Goal: Task Accomplishment & Management: Use online tool/utility

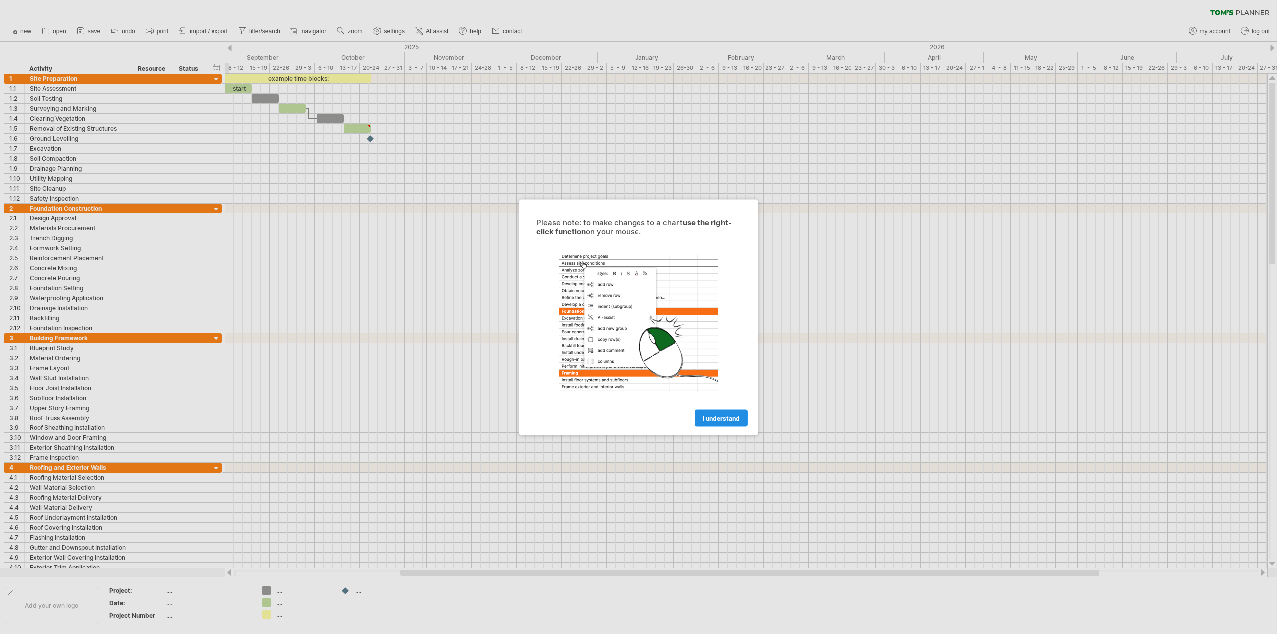
click at [740, 417] on link "I understand" at bounding box center [721, 417] width 53 height 17
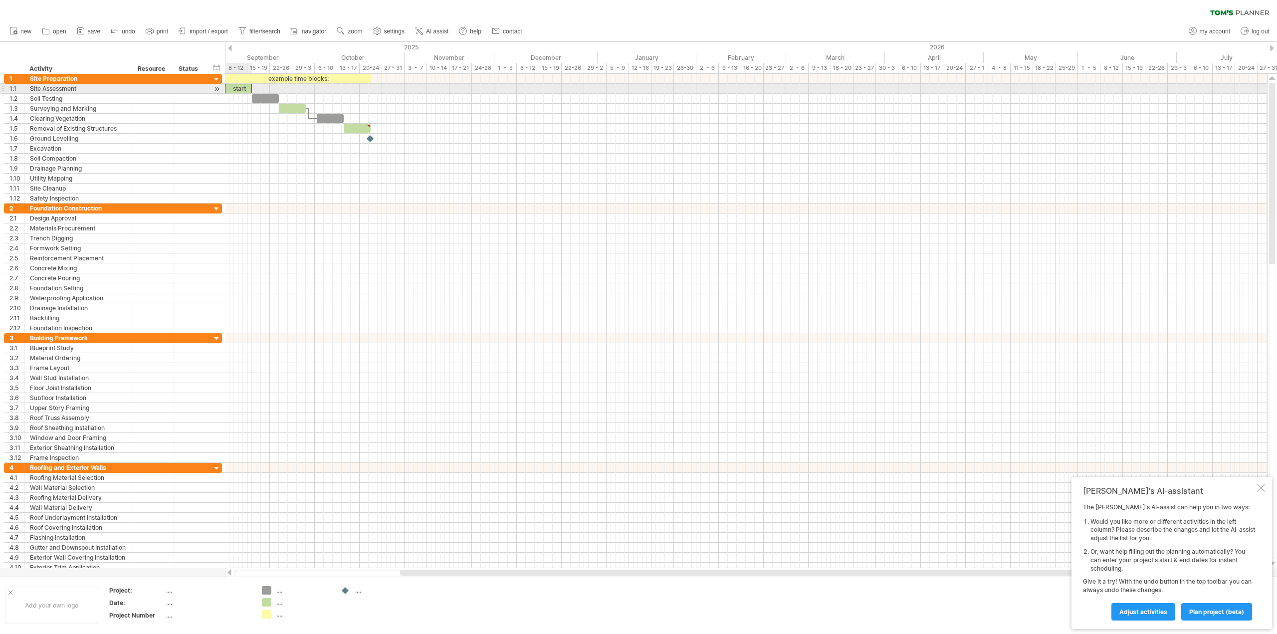
click at [240, 88] on div "start" at bounding box center [238, 88] width 27 height 9
click at [214, 88] on div at bounding box center [216, 89] width 9 height 10
click at [219, 89] on div at bounding box center [216, 89] width 9 height 10
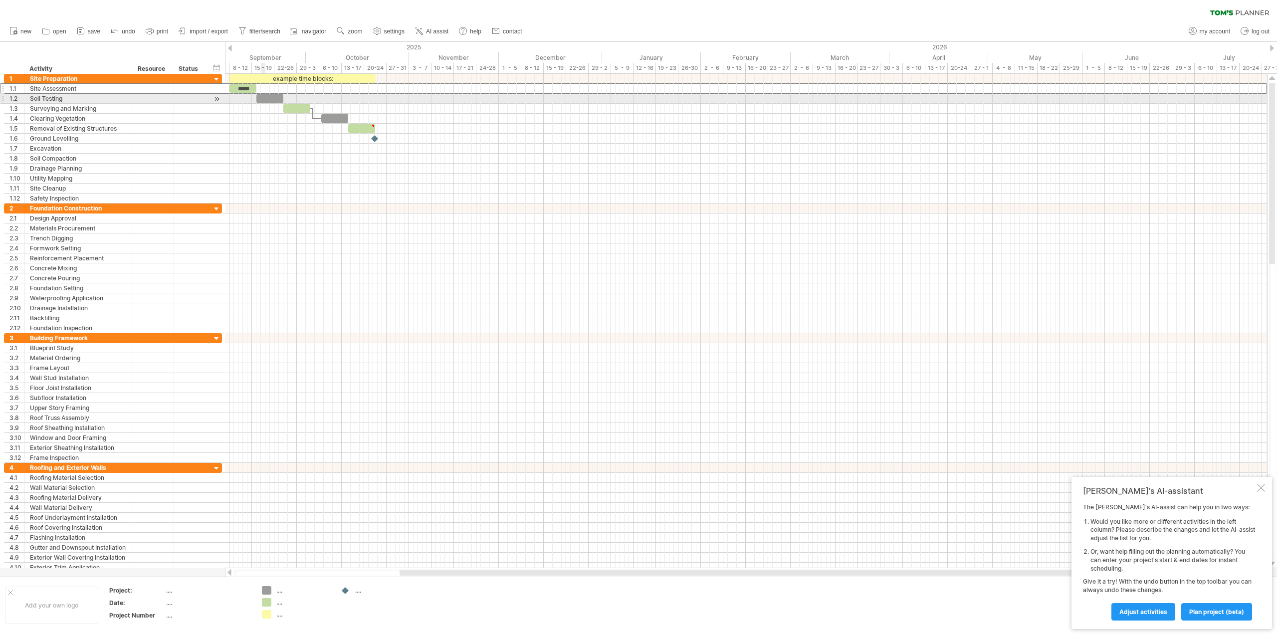
click at [261, 97] on div at bounding box center [269, 98] width 27 height 9
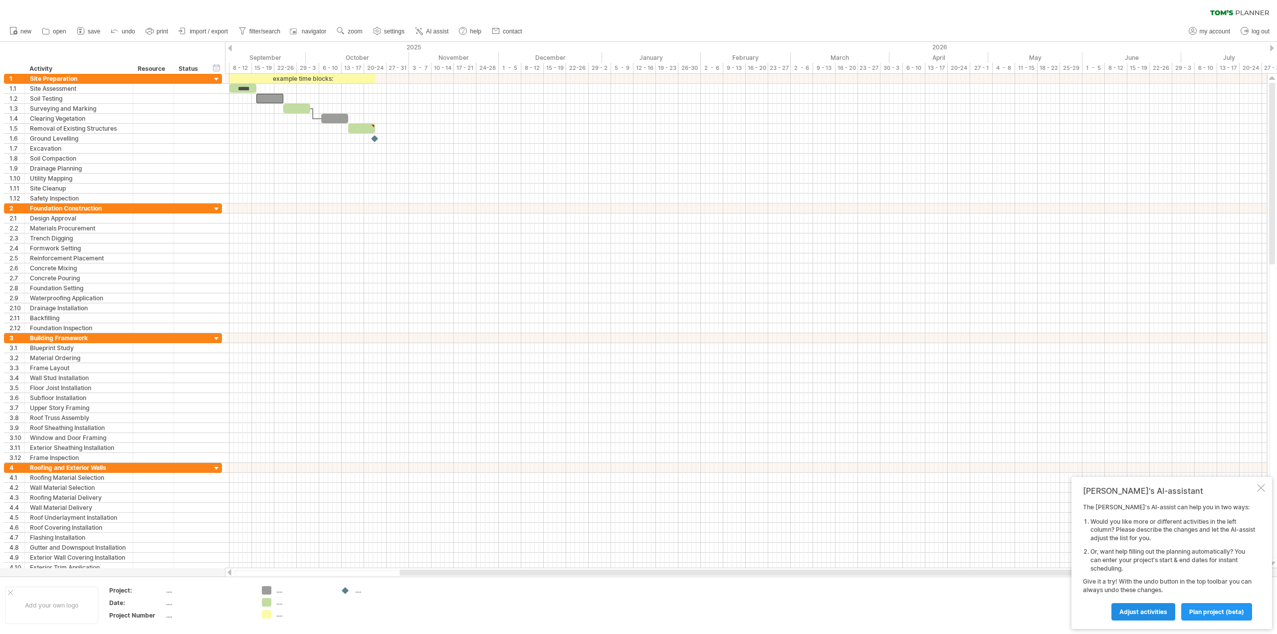
click at [1158, 611] on span "Adjust activities" at bounding box center [1143, 611] width 48 height 7
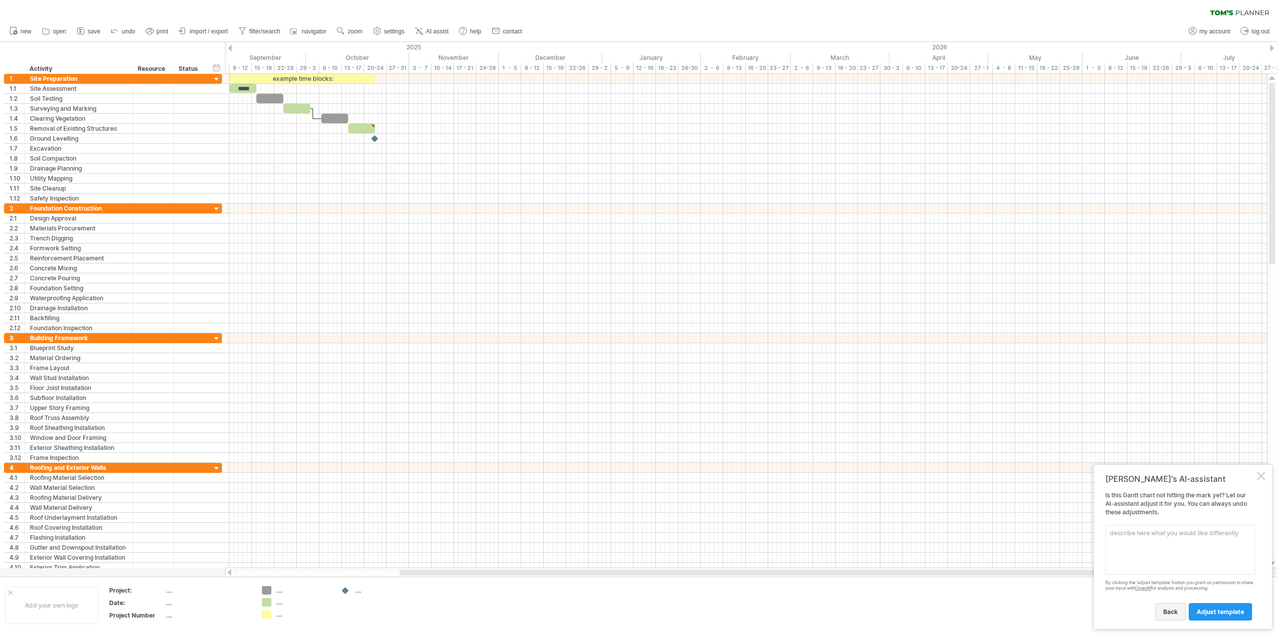
click at [1169, 612] on span "back" at bounding box center [1170, 611] width 14 height 7
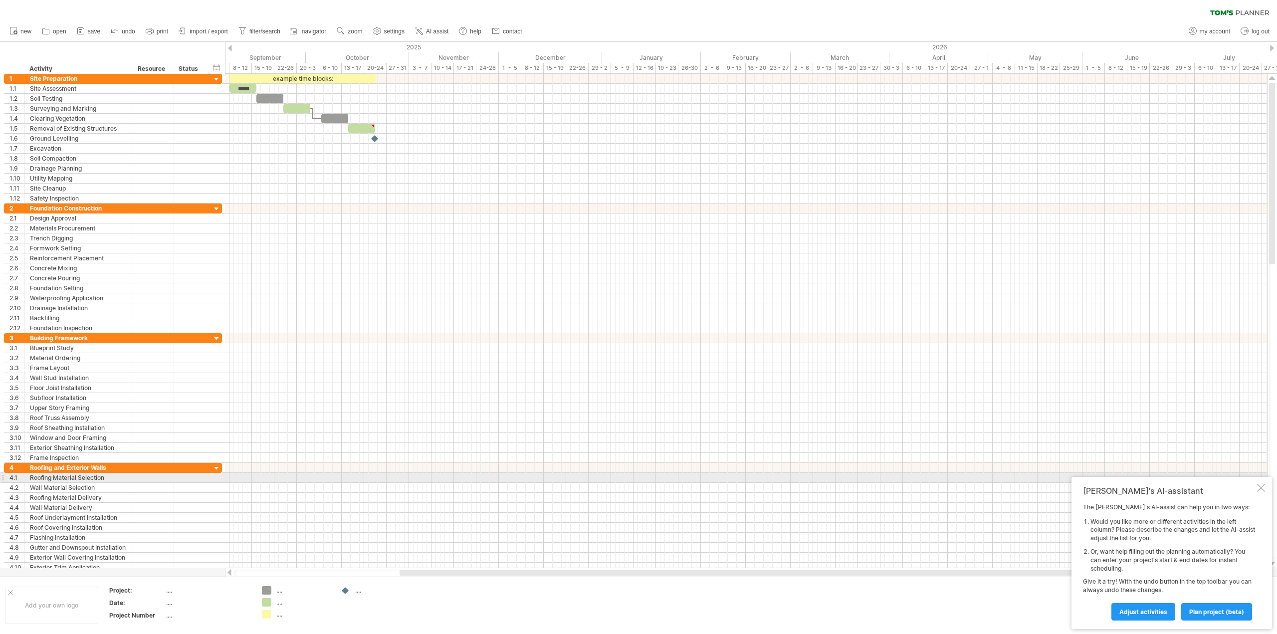
click at [1265, 482] on div "Tom's AI-assistant The Tom's AI-assist can help you in two ways: Would you like…" at bounding box center [1171, 553] width 200 height 152
click at [1263, 487] on div at bounding box center [1261, 488] width 8 height 8
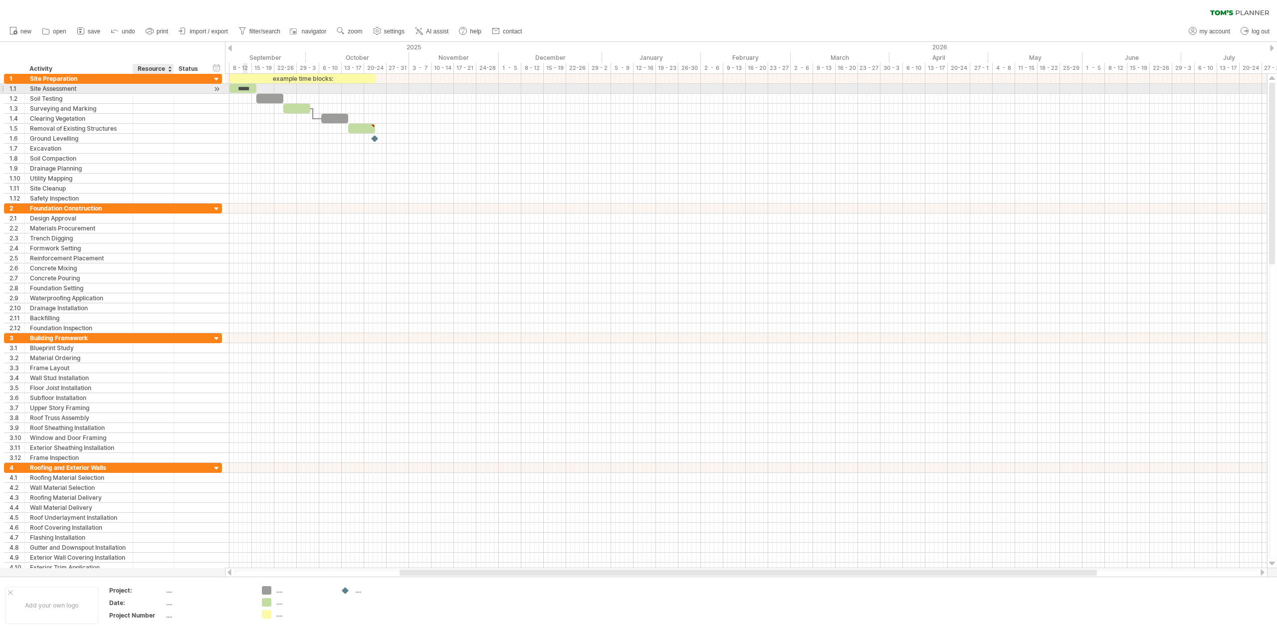
click at [156, 88] on div at bounding box center [153, 88] width 30 height 9
click at [218, 89] on div at bounding box center [216, 89] width 9 height 10
click at [209, 87] on div "**********" at bounding box center [113, 88] width 218 height 10
click at [216, 87] on div at bounding box center [216, 89] width 9 height 10
click at [159, 88] on div "20" at bounding box center [153, 88] width 30 height 9
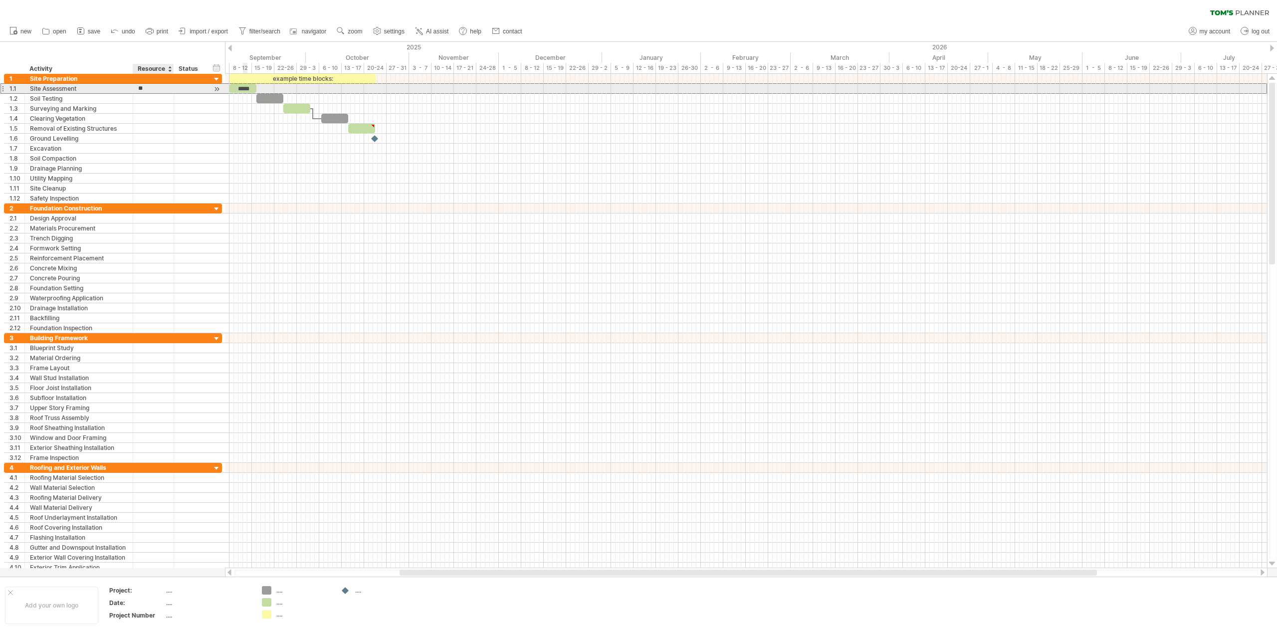
type input "*"
click at [78, 98] on div "Soil Testing" at bounding box center [79, 98] width 98 height 9
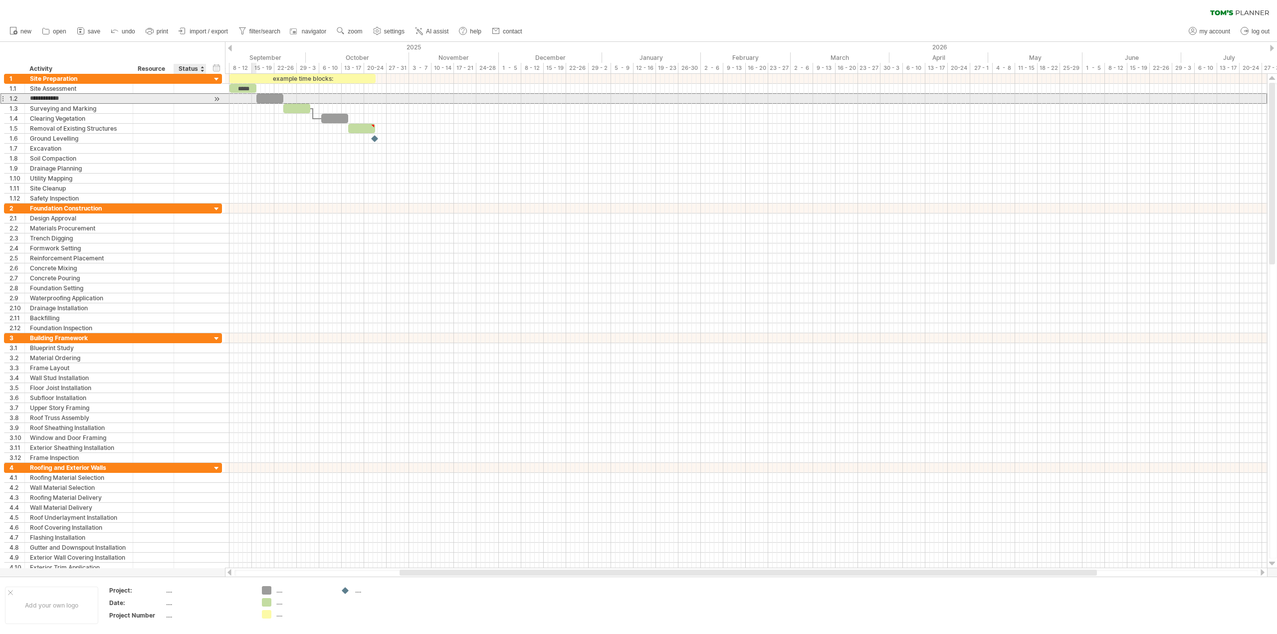
click at [217, 98] on div at bounding box center [216, 99] width 9 height 10
click at [241, 96] on div at bounding box center [242, 98] width 27 height 9
click at [234, 96] on div at bounding box center [242, 98] width 27 height 9
drag, startPoint x: 249, startPoint y: 97, endPoint x: 284, endPoint y: 99, distance: 35.4
click at [284, 99] on div "**" at bounding box center [278, 98] width 27 height 9
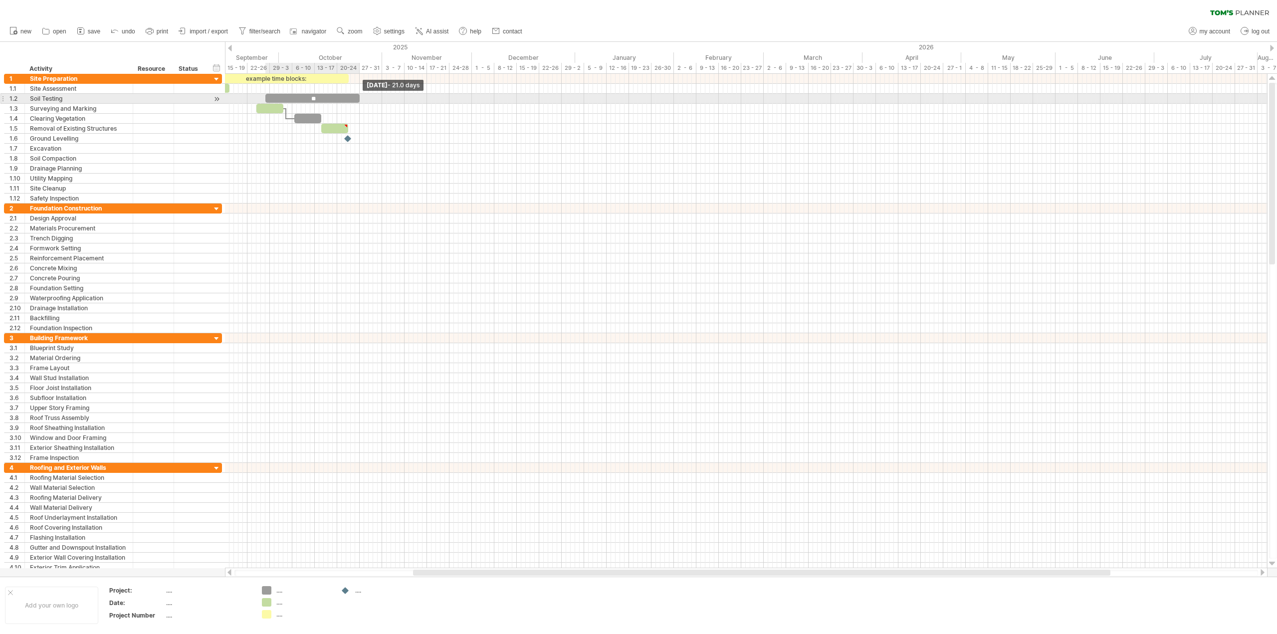
drag, startPoint x: 294, startPoint y: 98, endPoint x: 361, endPoint y: 98, distance: 66.8
click at [361, 98] on span at bounding box center [360, 98] width 4 height 9
drag, startPoint x: 298, startPoint y: 97, endPoint x: 259, endPoint y: 98, distance: 39.4
click at [259, 98] on div "**" at bounding box center [272, 98] width 94 height 9
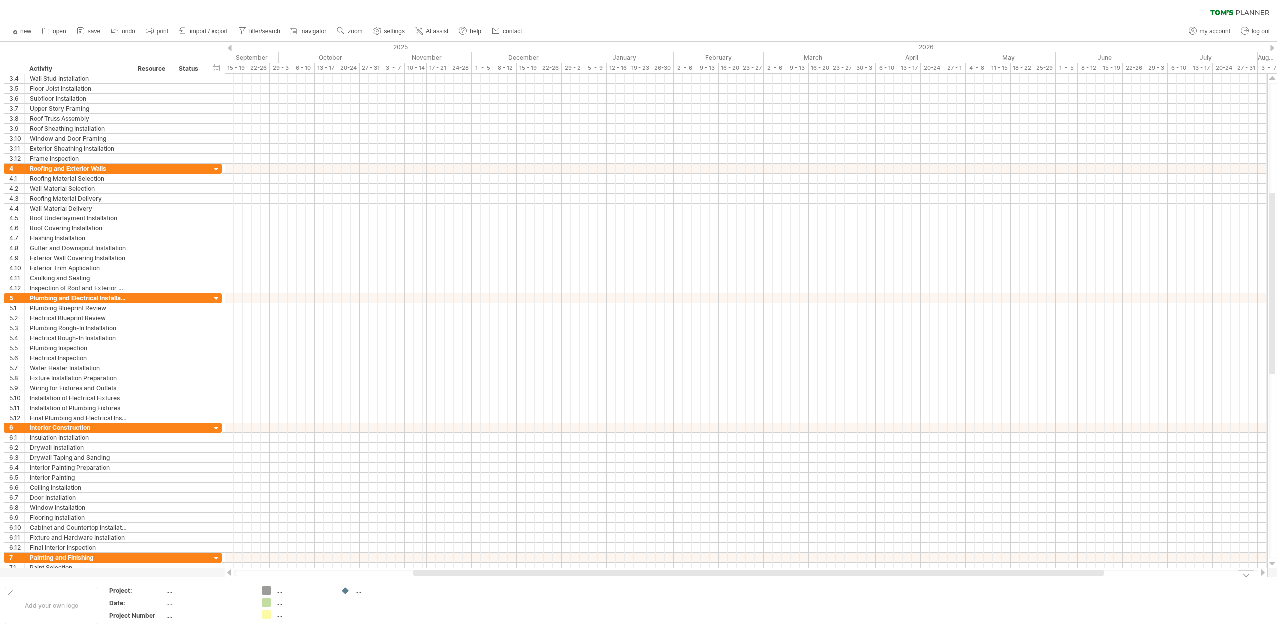
click at [280, 590] on div "...." at bounding box center [303, 590] width 54 height 8
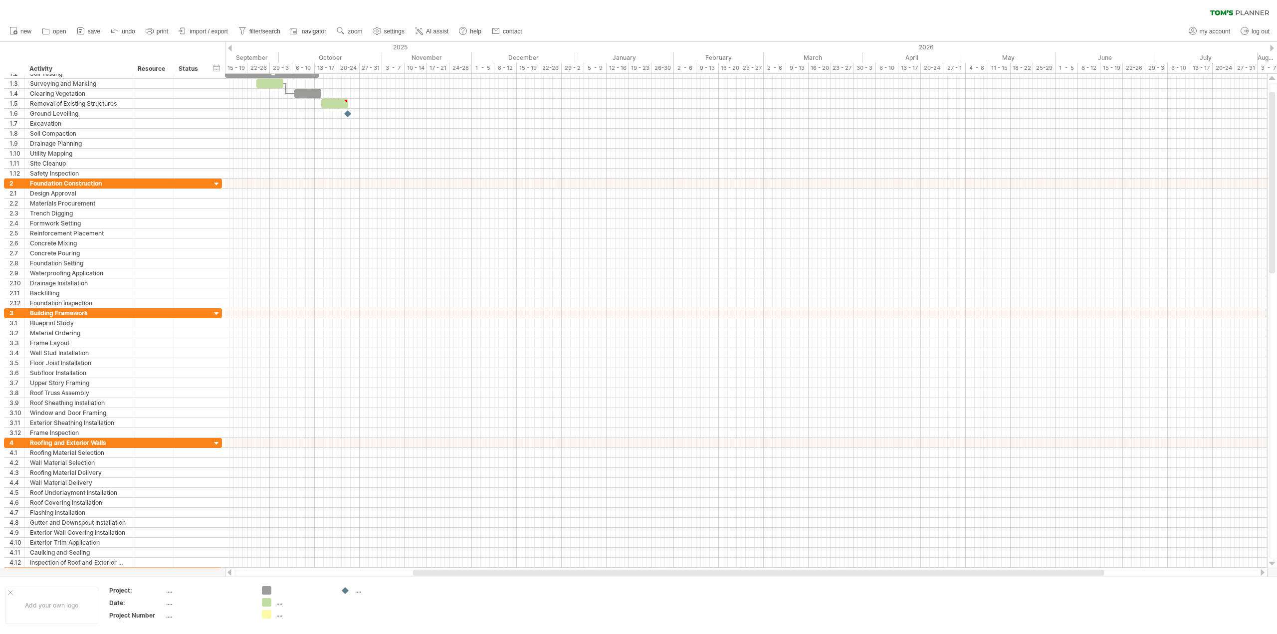
click at [1242, 10] on icon at bounding box center [1239, 12] width 59 height 5
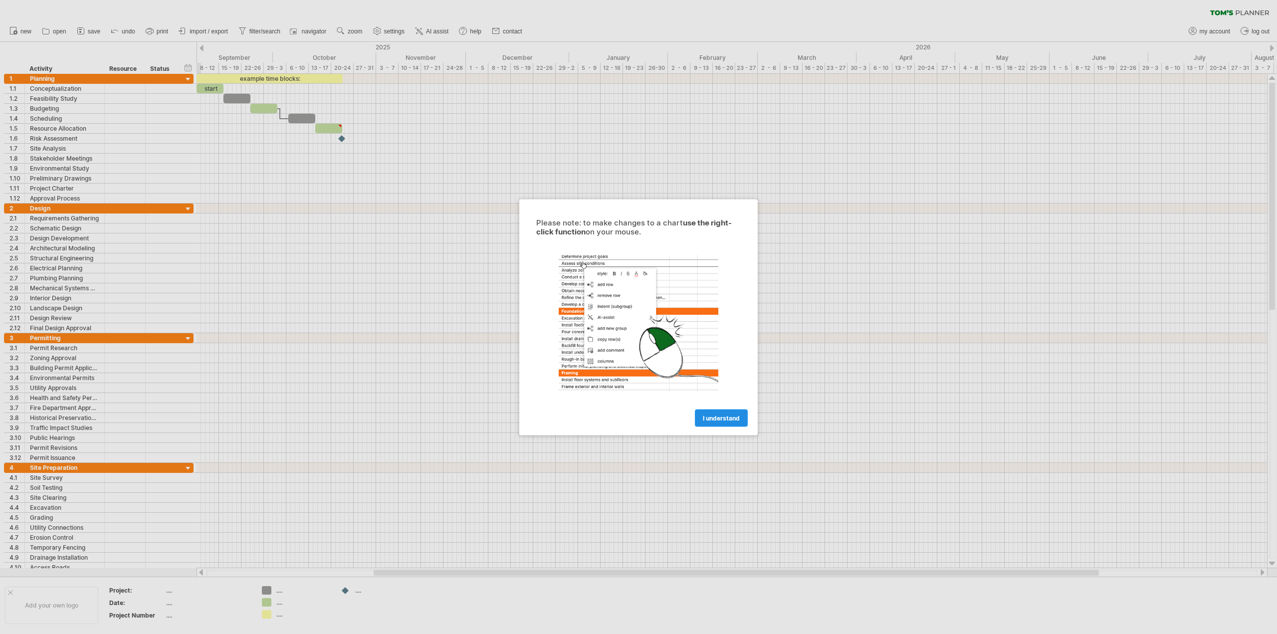
click at [722, 416] on span "I understand" at bounding box center [721, 417] width 37 height 7
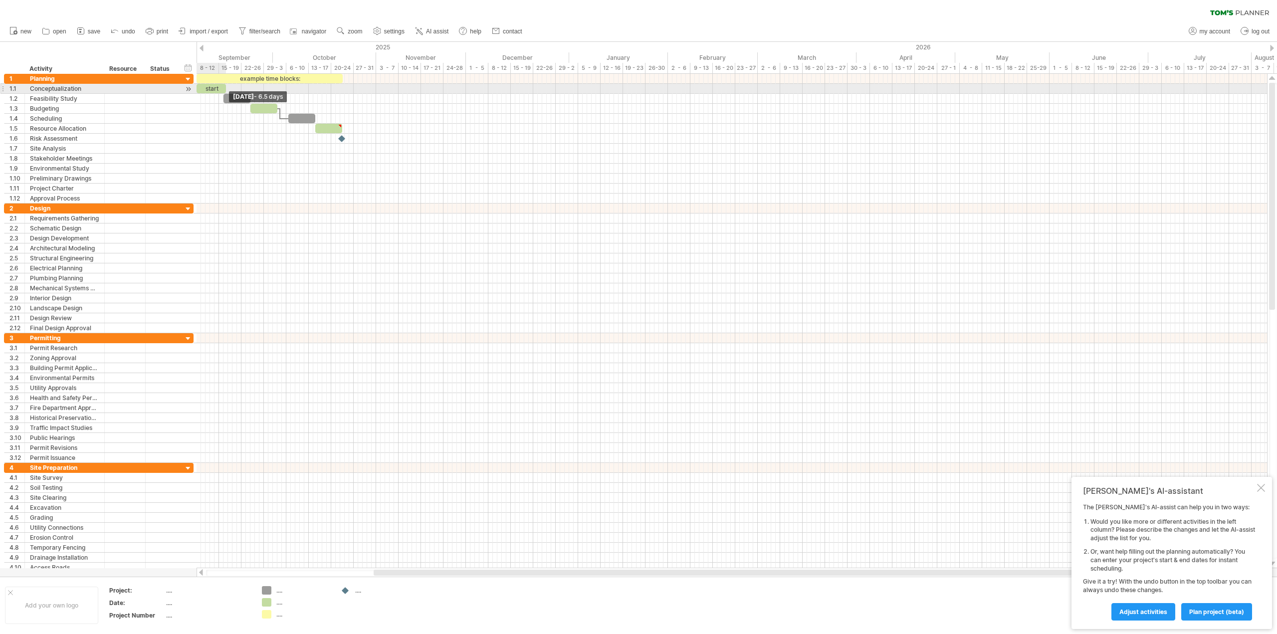
click at [225, 90] on span at bounding box center [226, 88] width 4 height 9
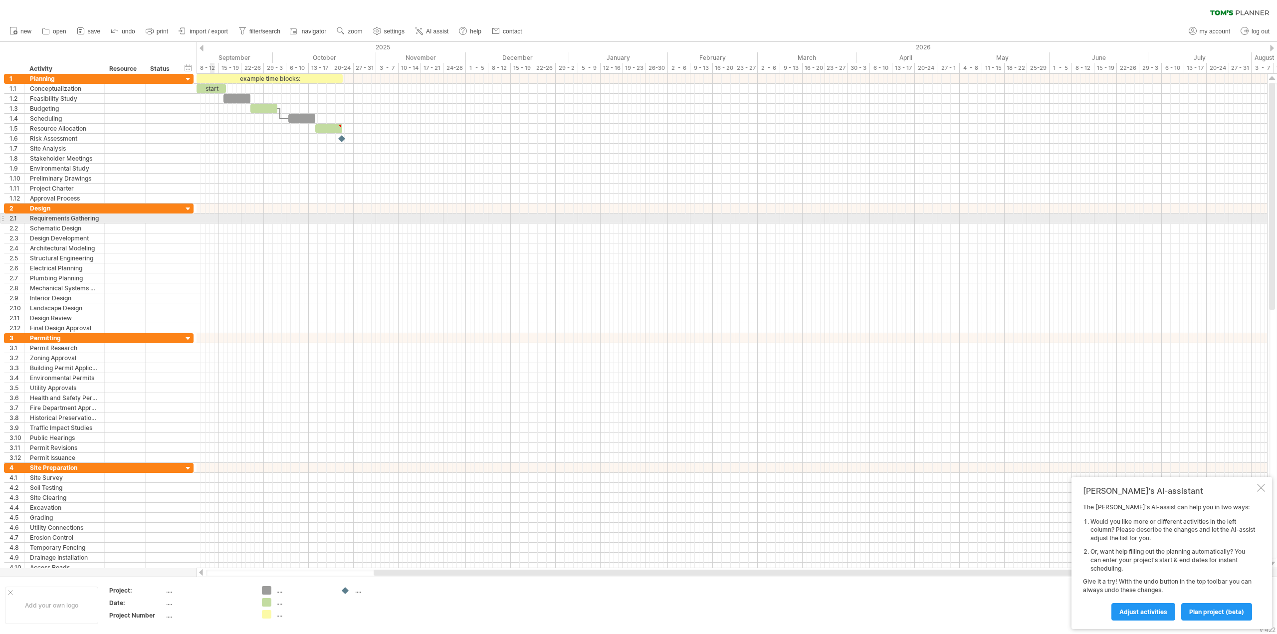
click at [212, 217] on div at bounding box center [731, 218] width 1070 height 10
click at [204, 217] on div at bounding box center [731, 218] width 1070 height 10
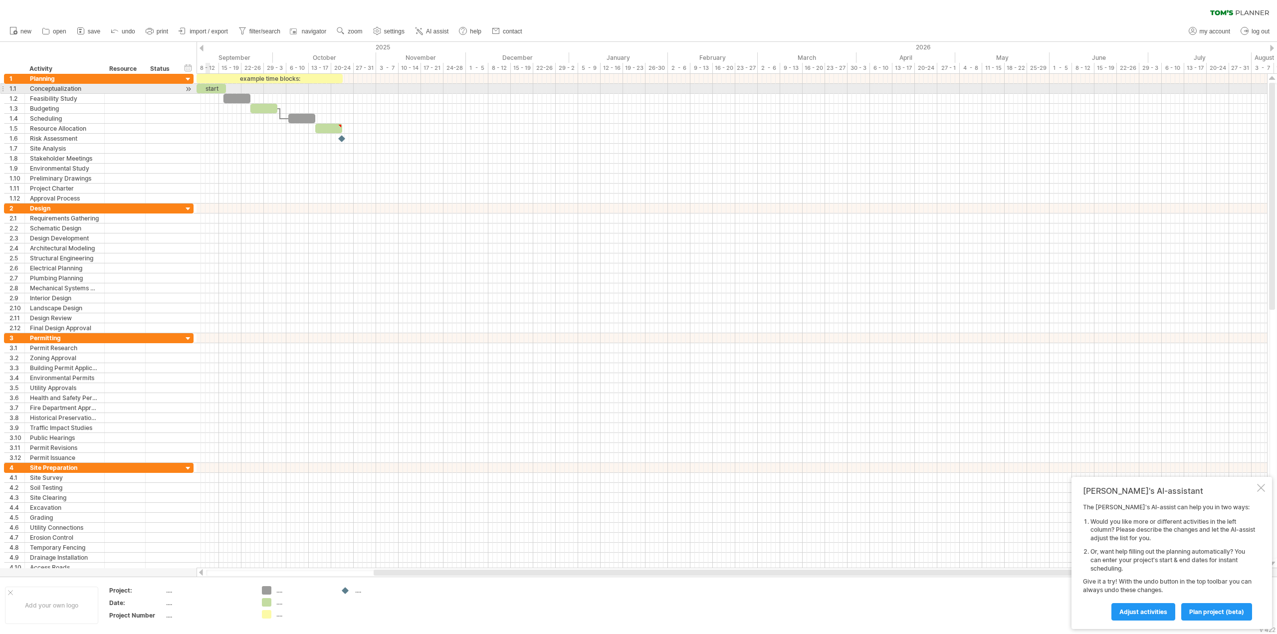
click at [209, 89] on div "start" at bounding box center [210, 88] width 29 height 9
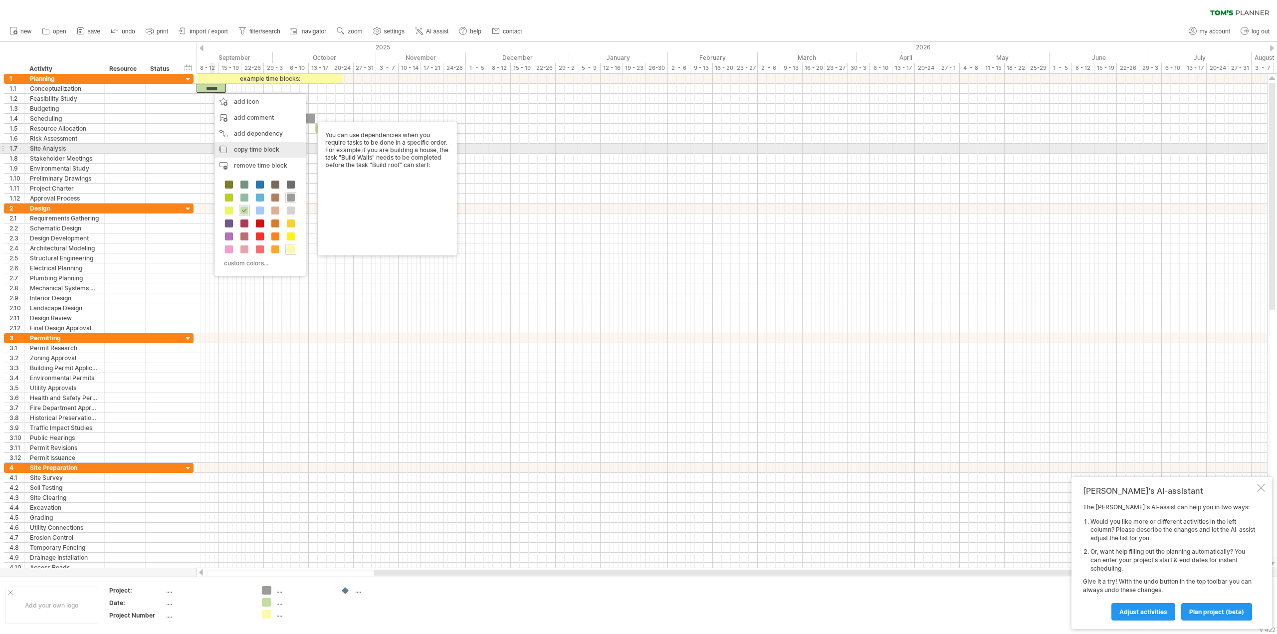
click at [252, 151] on span "copy time block" at bounding box center [256, 149] width 45 height 7
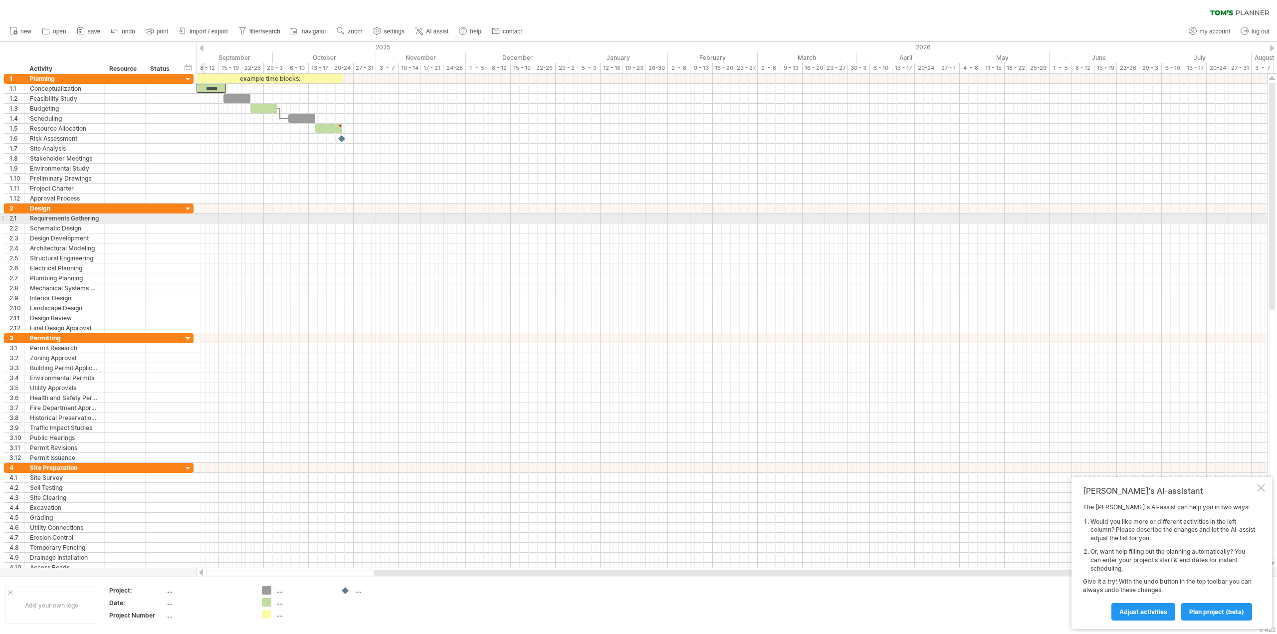
click at [204, 216] on div at bounding box center [731, 218] width 1070 height 10
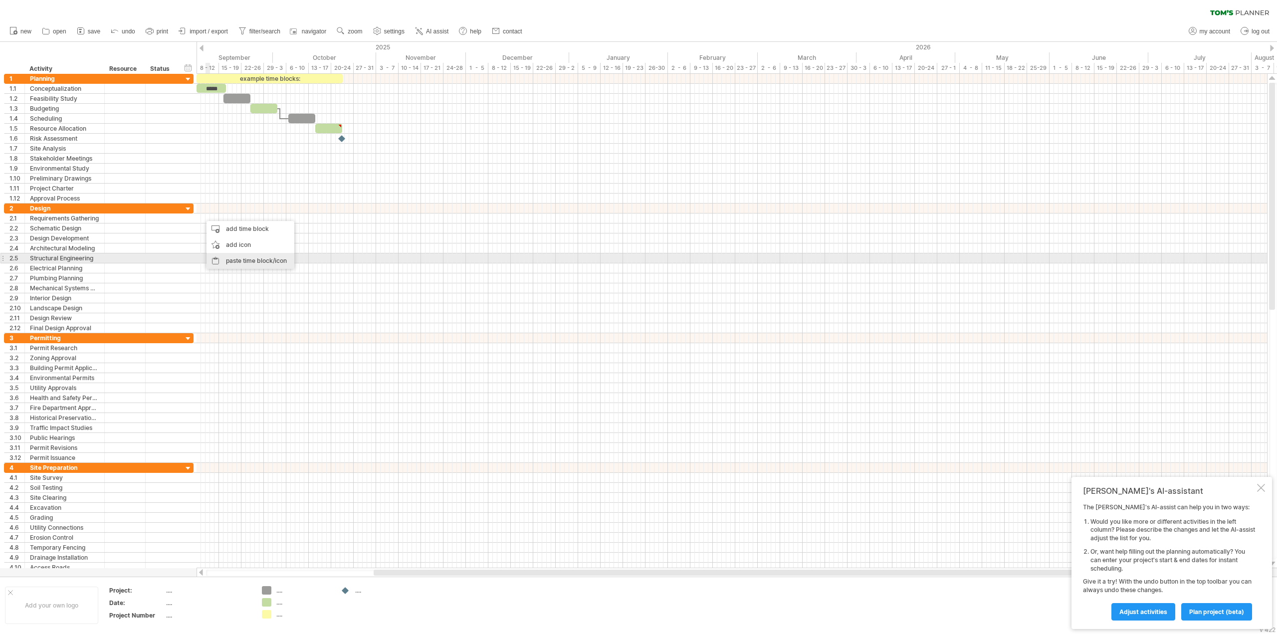
click at [243, 262] on div "paste time block/icon" at bounding box center [250, 261] width 88 height 16
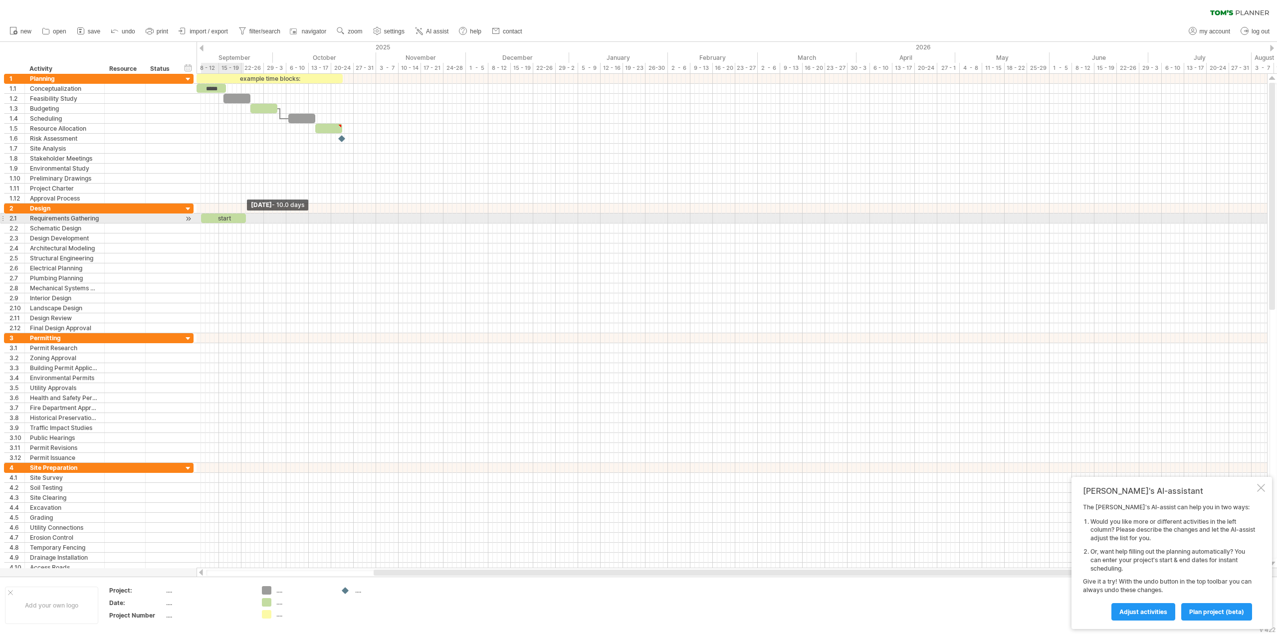
drag, startPoint x: 230, startPoint y: 216, endPoint x: 244, endPoint y: 217, distance: 14.5
click at [244, 217] on span at bounding box center [246, 217] width 4 height 9
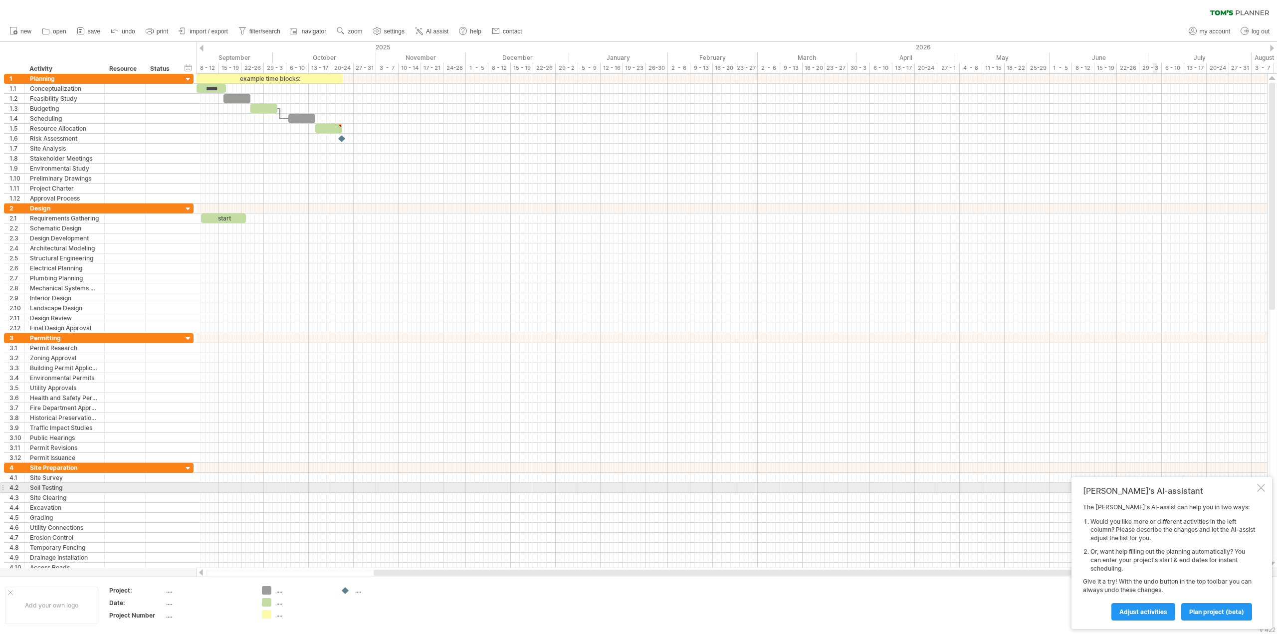
click at [1264, 489] on div at bounding box center [1261, 488] width 8 height 8
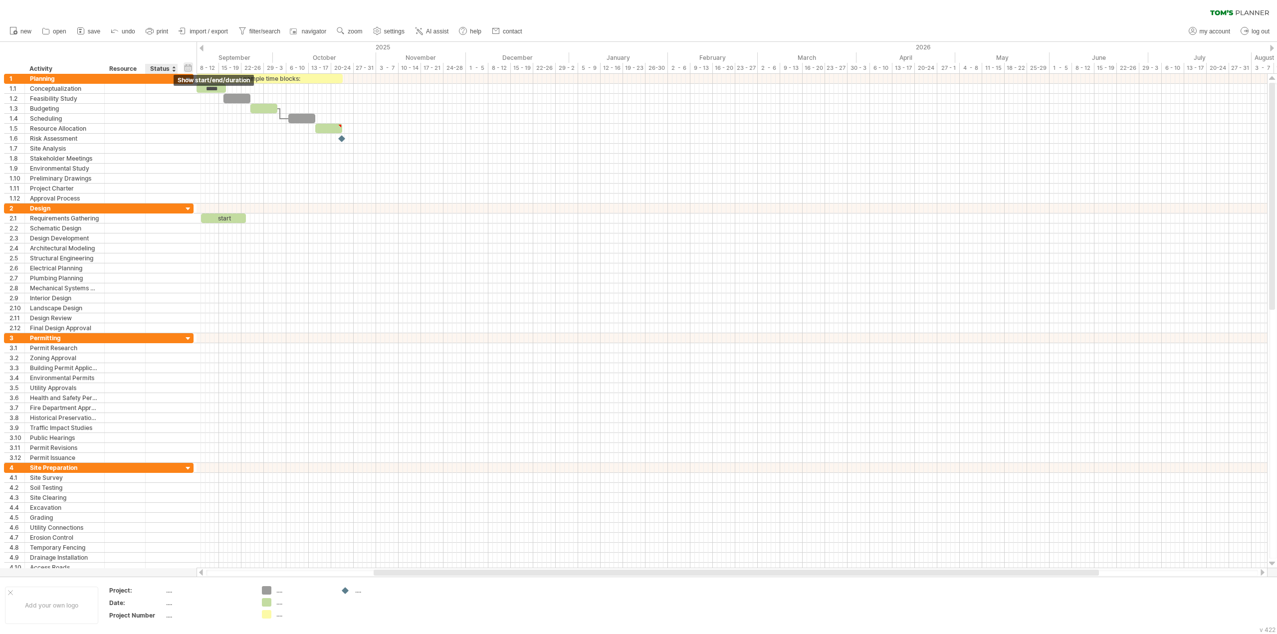
click at [186, 67] on div "hide start/end/duration show start/end/duration" at bounding box center [188, 67] width 9 height 10
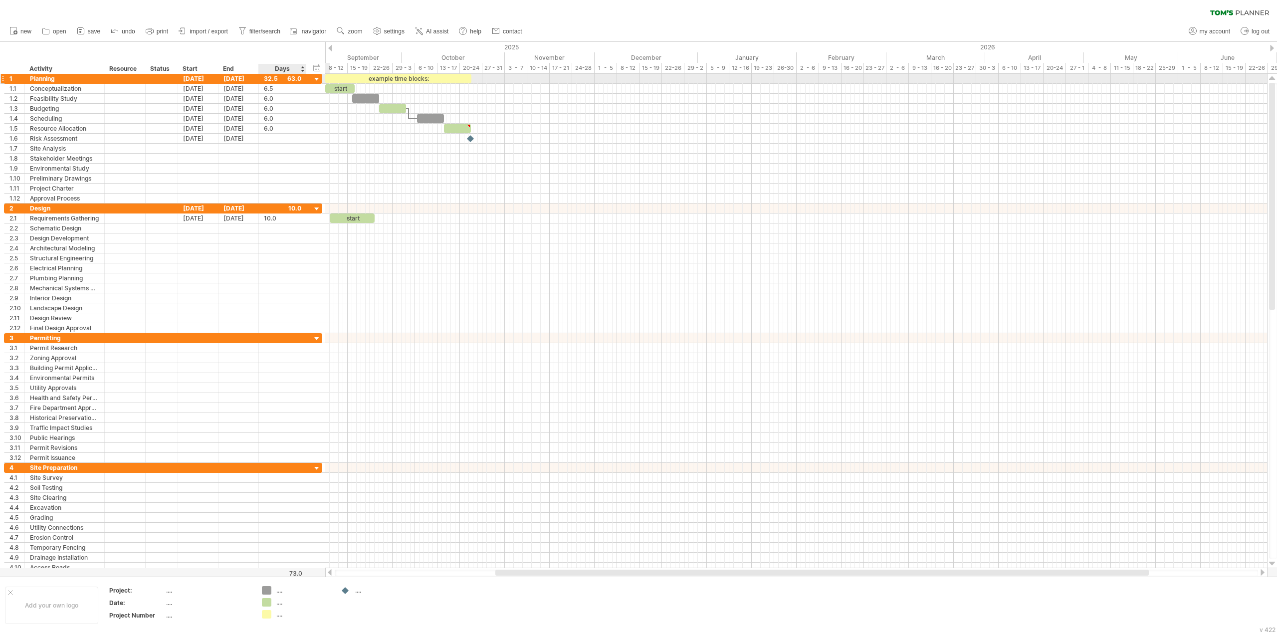
click at [270, 80] on div "32.5" at bounding box center [282, 78] width 37 height 9
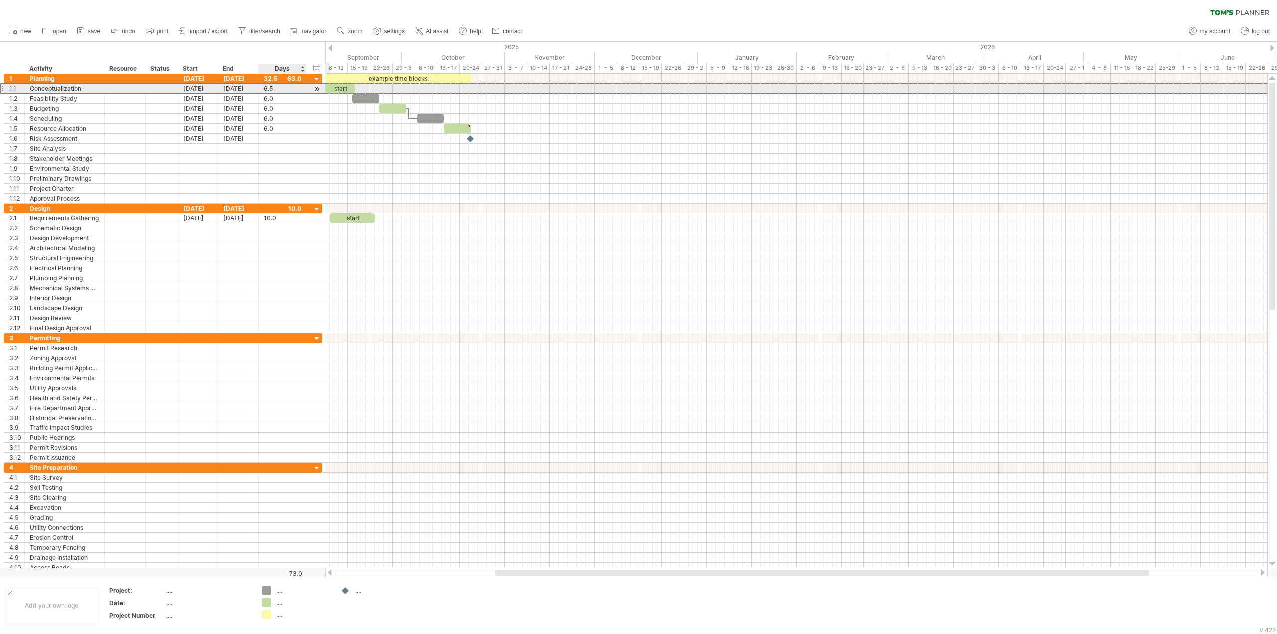
click at [270, 87] on div "6.5" at bounding box center [282, 88] width 37 height 9
type input "**"
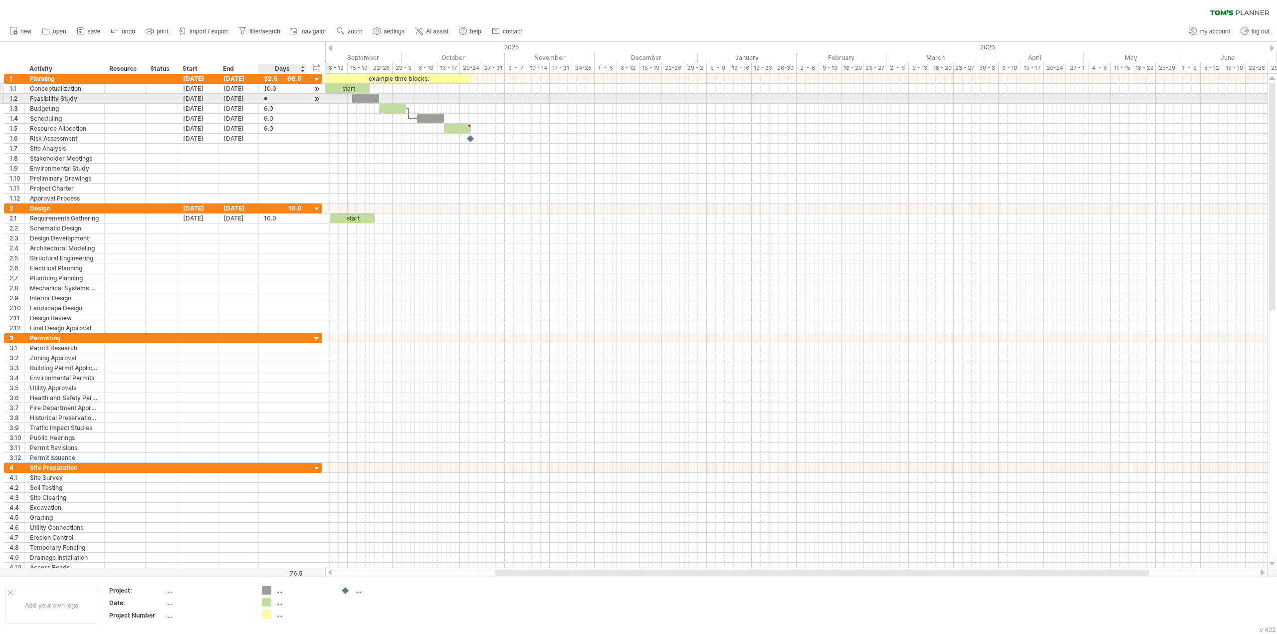
type input "**"
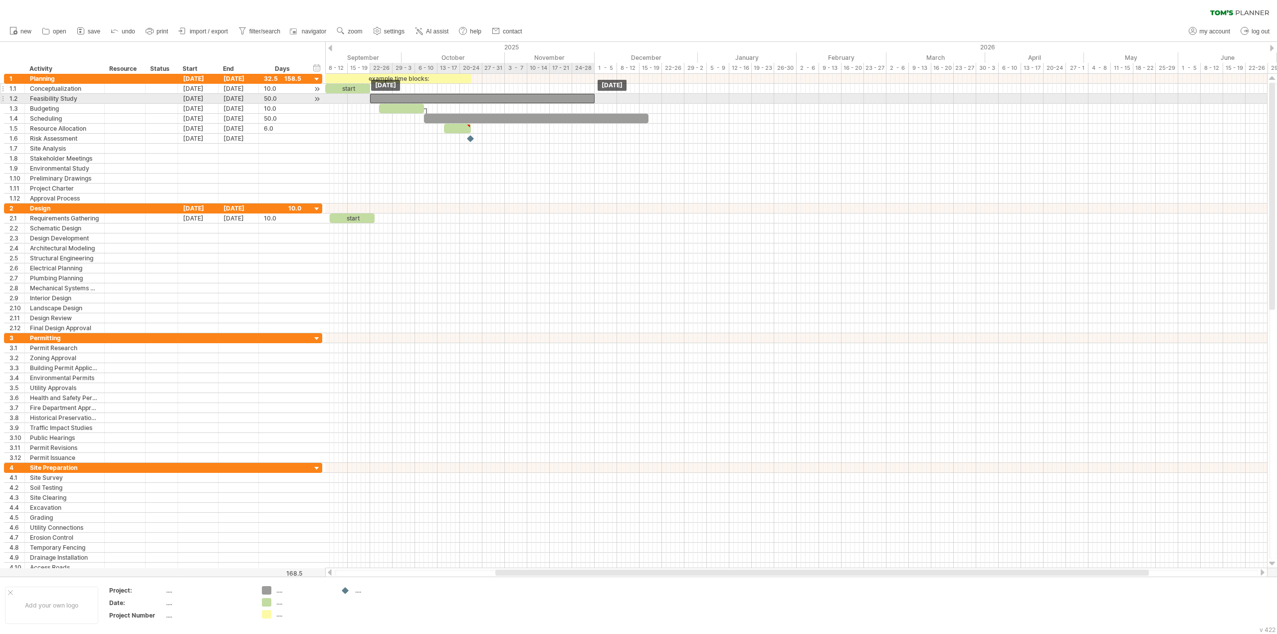
drag, startPoint x: 369, startPoint y: 96, endPoint x: 387, endPoint y: 97, distance: 18.0
click at [387, 97] on div at bounding box center [482, 98] width 224 height 9
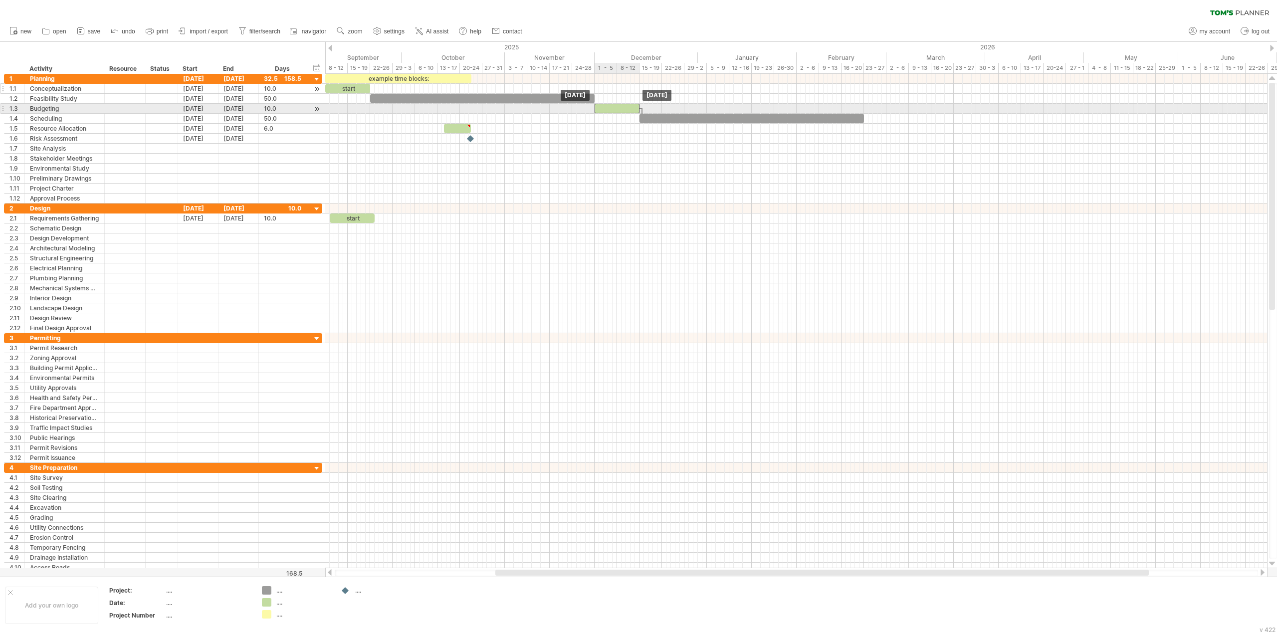
drag, startPoint x: 392, startPoint y: 105, endPoint x: 608, endPoint y: 105, distance: 215.4
click at [608, 105] on div at bounding box center [616, 108] width 45 height 9
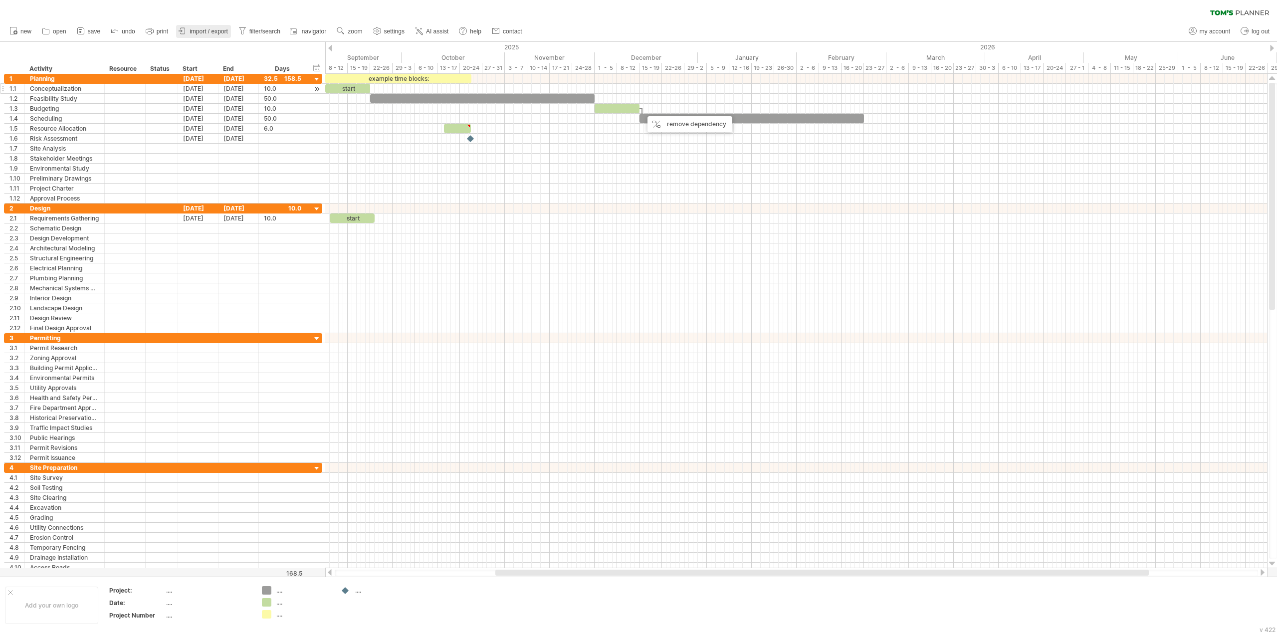
click at [206, 35] on link "import / export" at bounding box center [203, 31] width 55 height 13
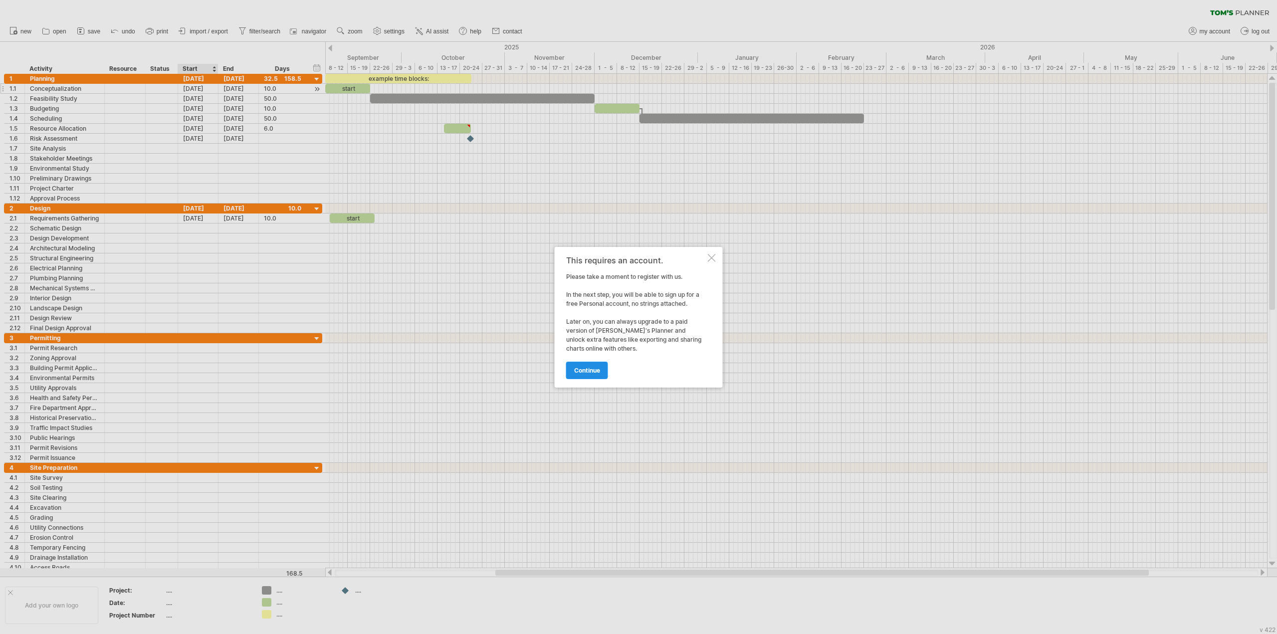
click at [591, 374] on link "continue" at bounding box center [587, 370] width 42 height 17
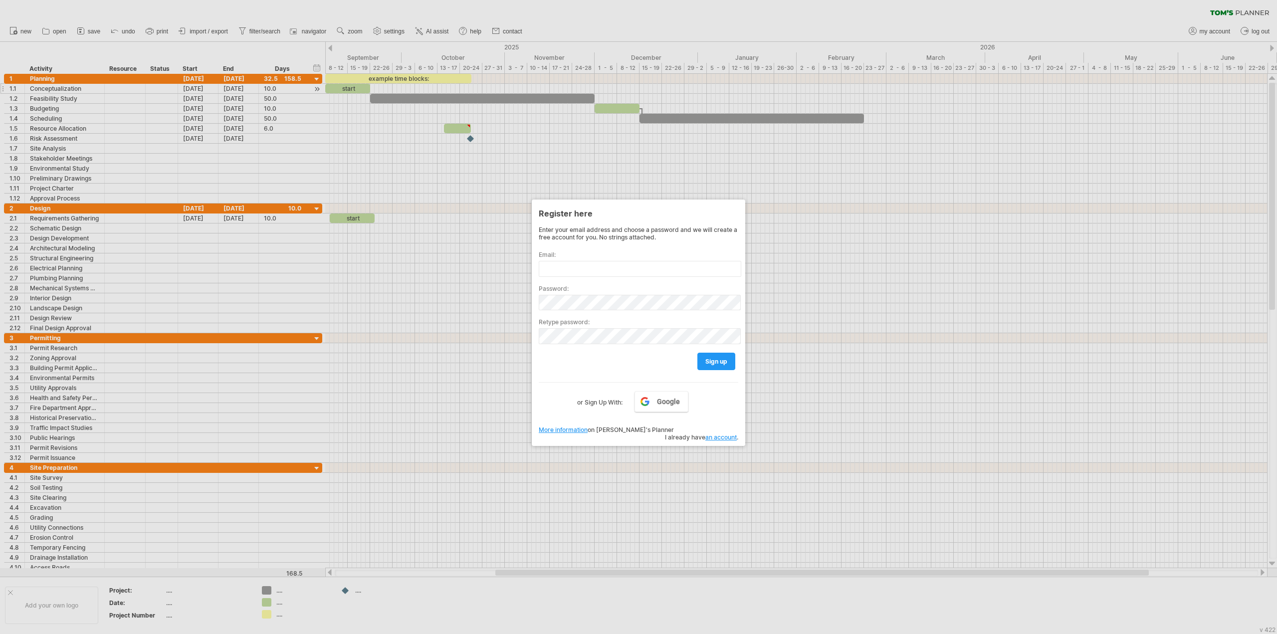
click at [1148, 22] on div at bounding box center [638, 317] width 1277 height 634
click at [1208, 33] on div at bounding box center [638, 317] width 1277 height 634
click at [660, 401] on span "Google" at bounding box center [668, 401] width 23 height 8
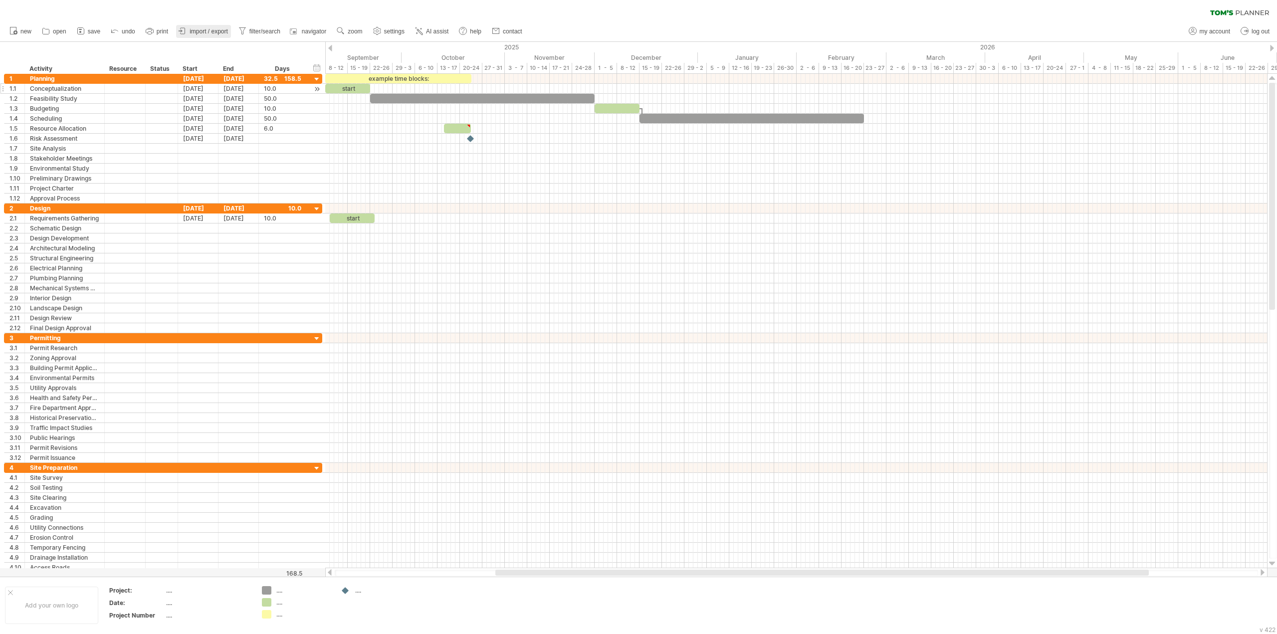
click at [199, 26] on link "import / export" at bounding box center [203, 31] width 55 height 13
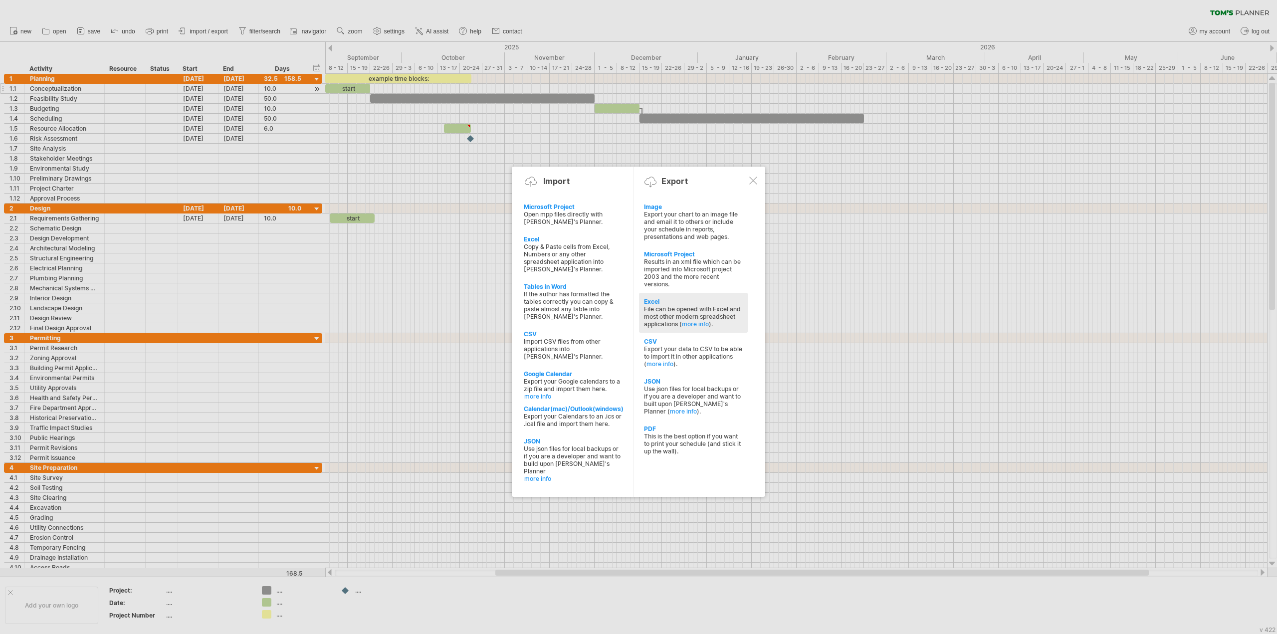
click at [654, 298] on div "Excel" at bounding box center [693, 301] width 99 height 7
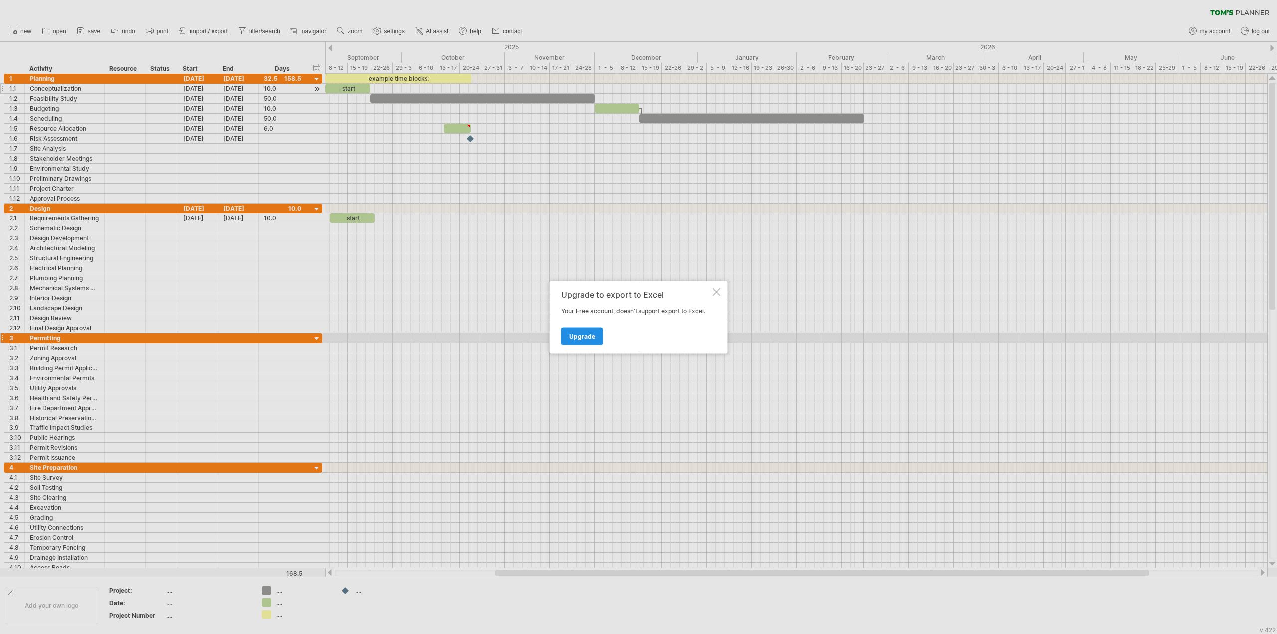
click at [585, 338] on span "Upgrade" at bounding box center [582, 335] width 26 height 7
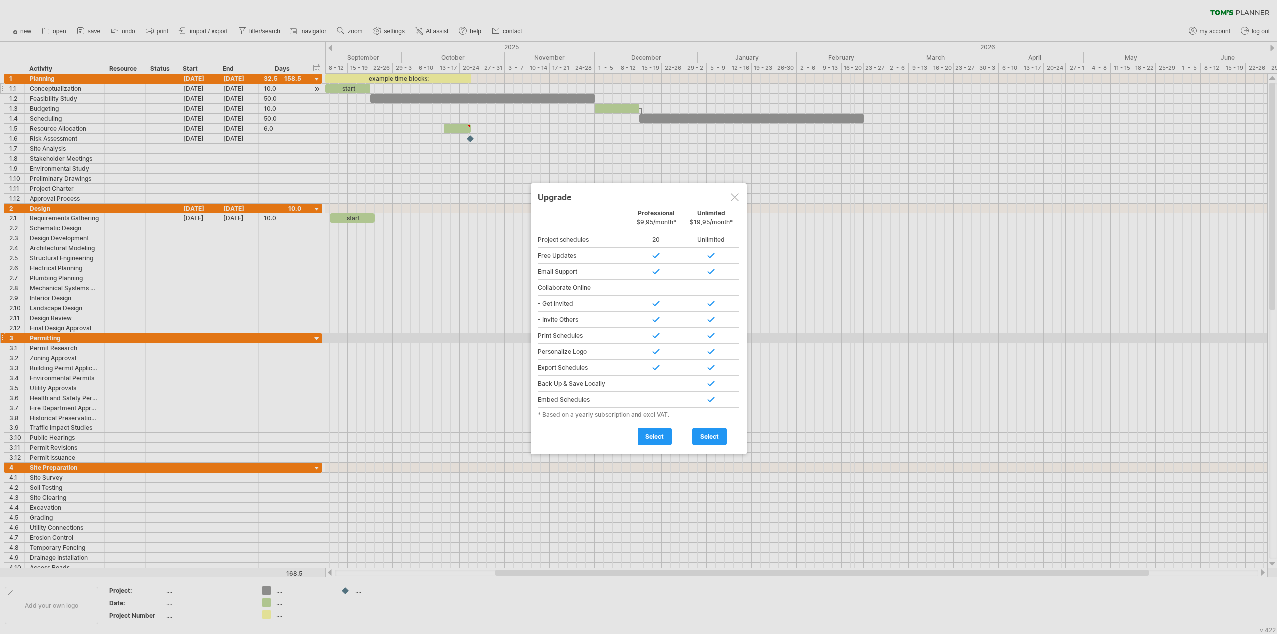
click at [735, 194] on div at bounding box center [735, 197] width 8 height 8
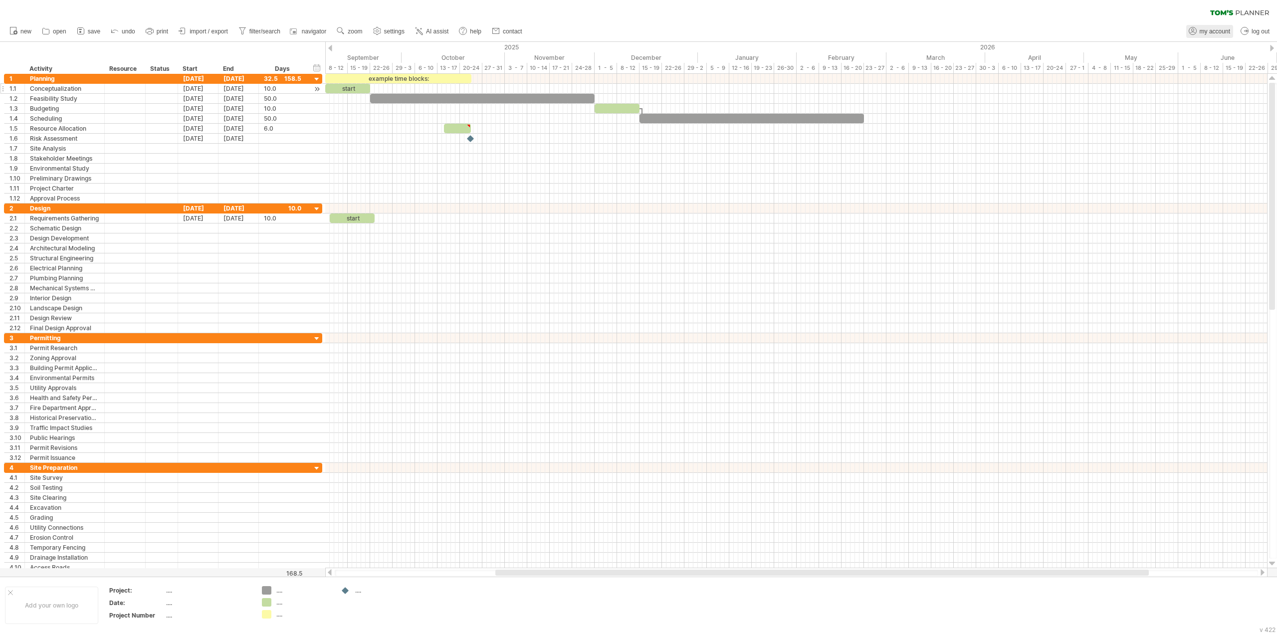
click at [1213, 33] on span "my account" at bounding box center [1214, 31] width 30 height 7
type input "**********"
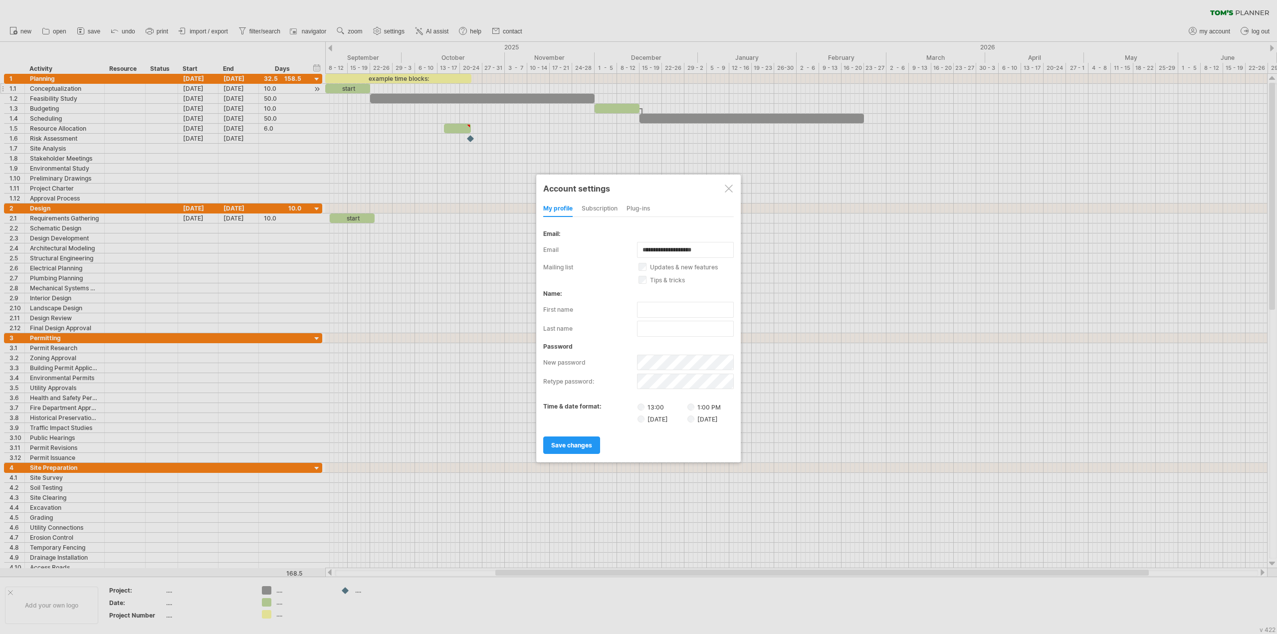
click at [730, 191] on div at bounding box center [729, 189] width 8 height 8
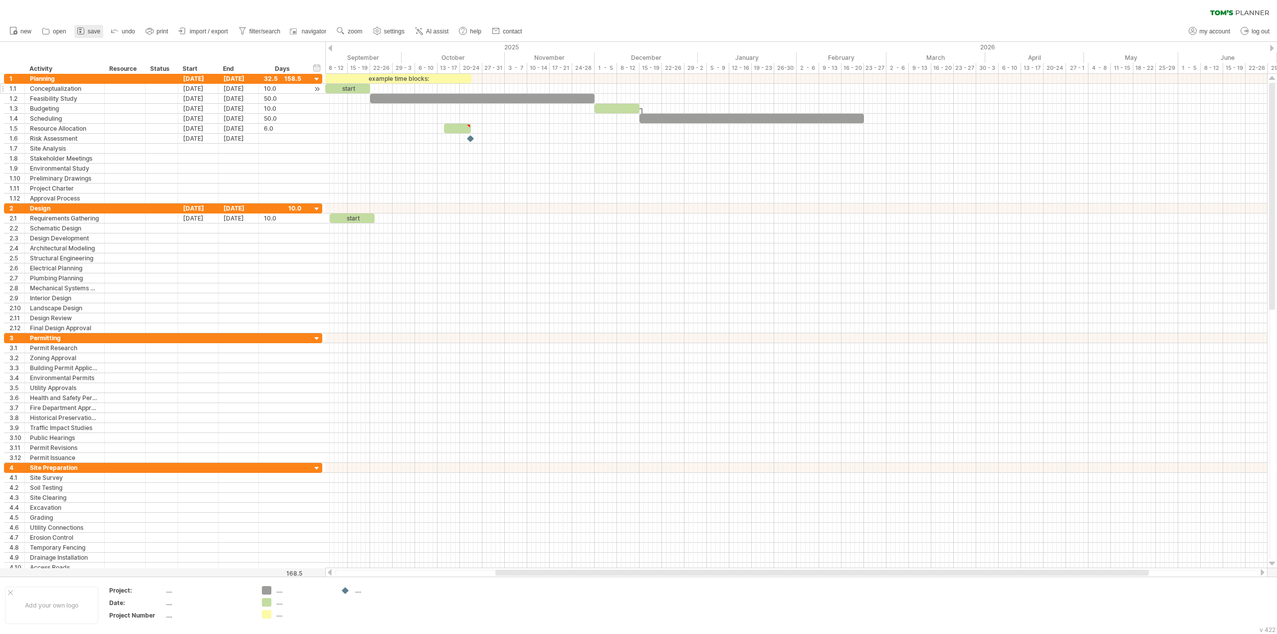
click at [83, 31] on icon at bounding box center [81, 31] width 10 height 10
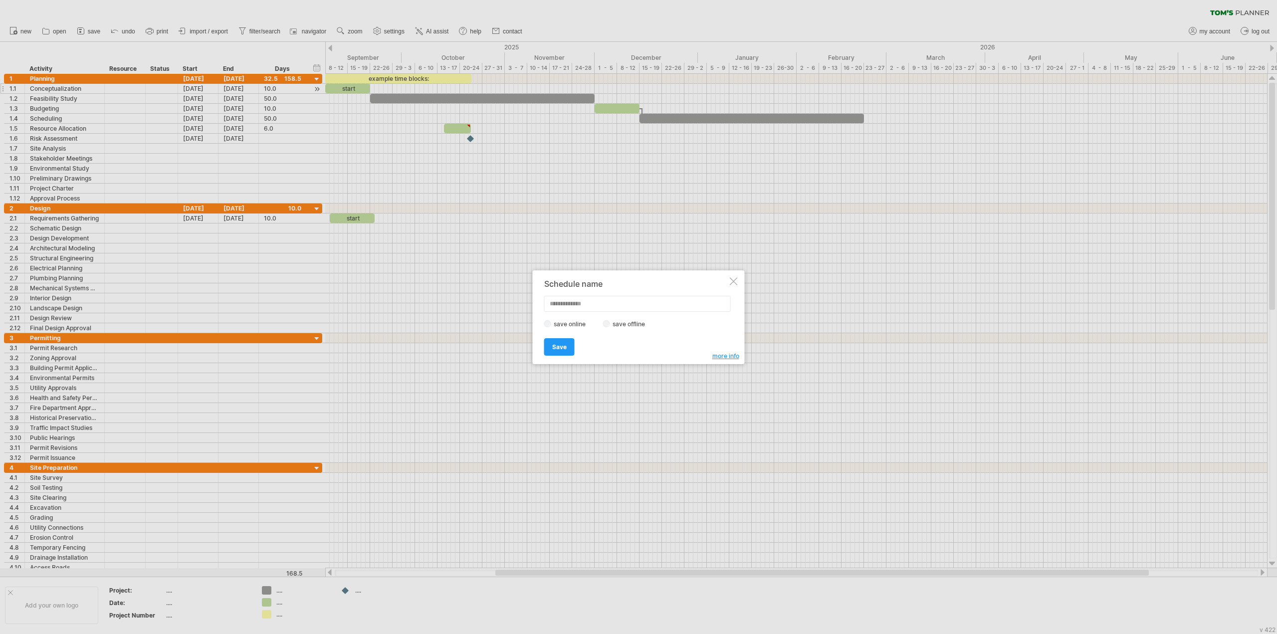
click at [732, 283] on div at bounding box center [734, 281] width 8 height 8
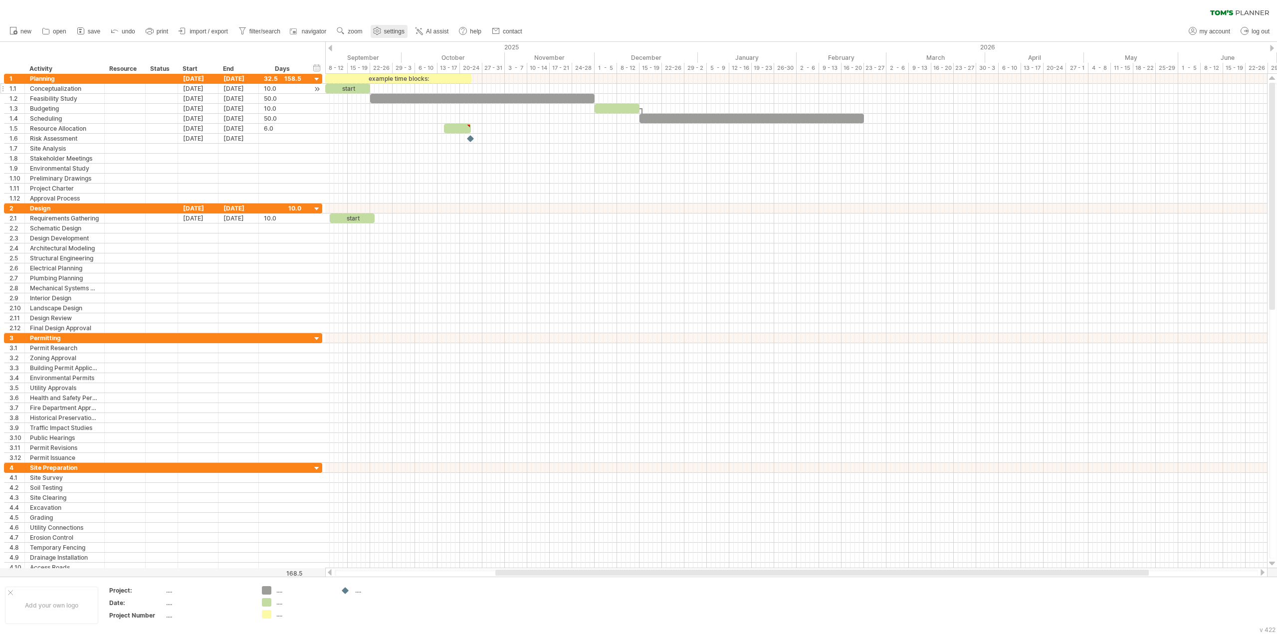
click at [388, 30] on span "settings" at bounding box center [394, 31] width 20 height 7
select select "*"
select select "**"
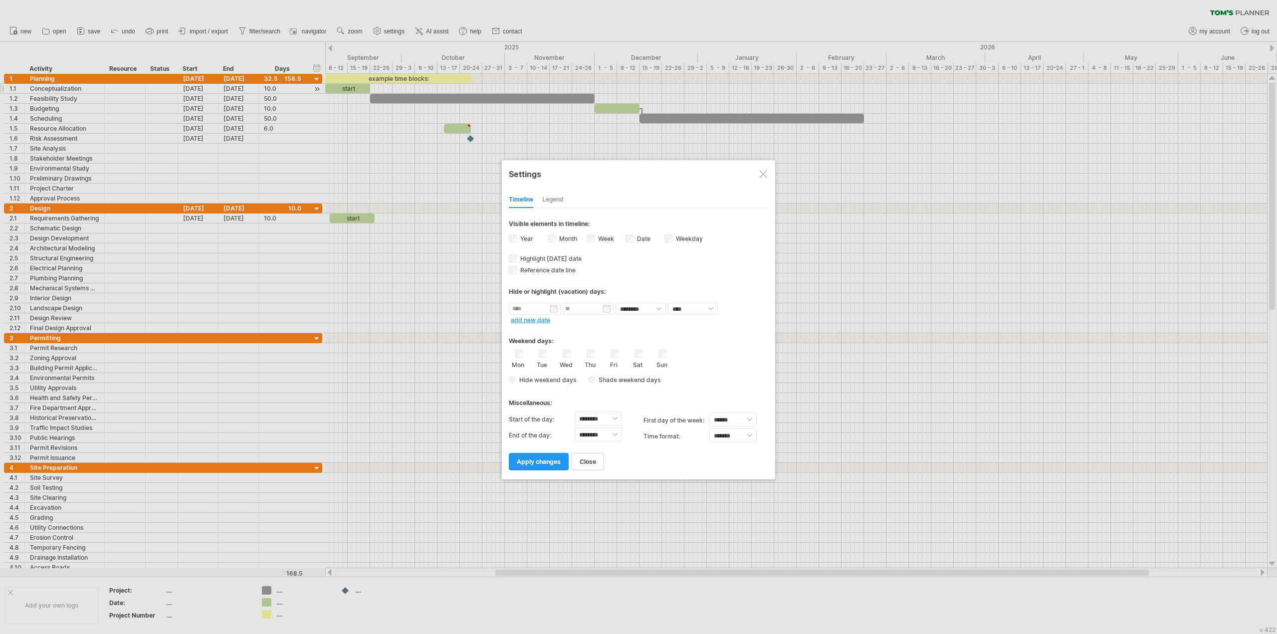
click at [766, 177] on div at bounding box center [763, 174] width 8 height 8
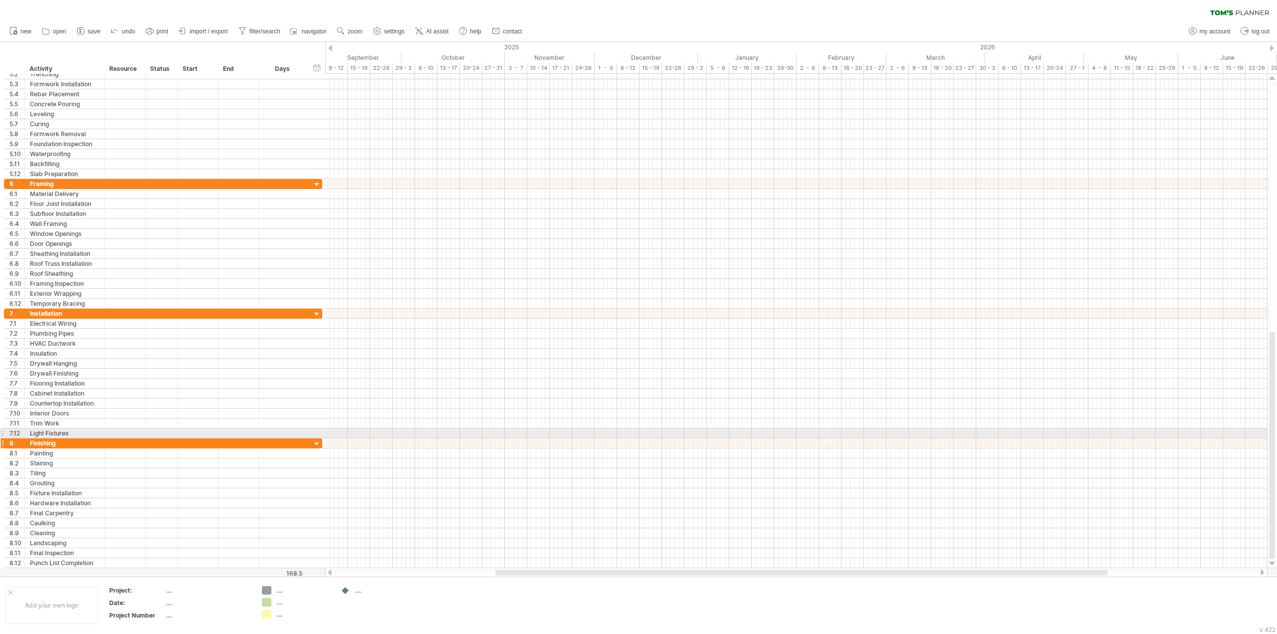
click at [2, 438] on div at bounding box center [2, 443] width 4 height 10
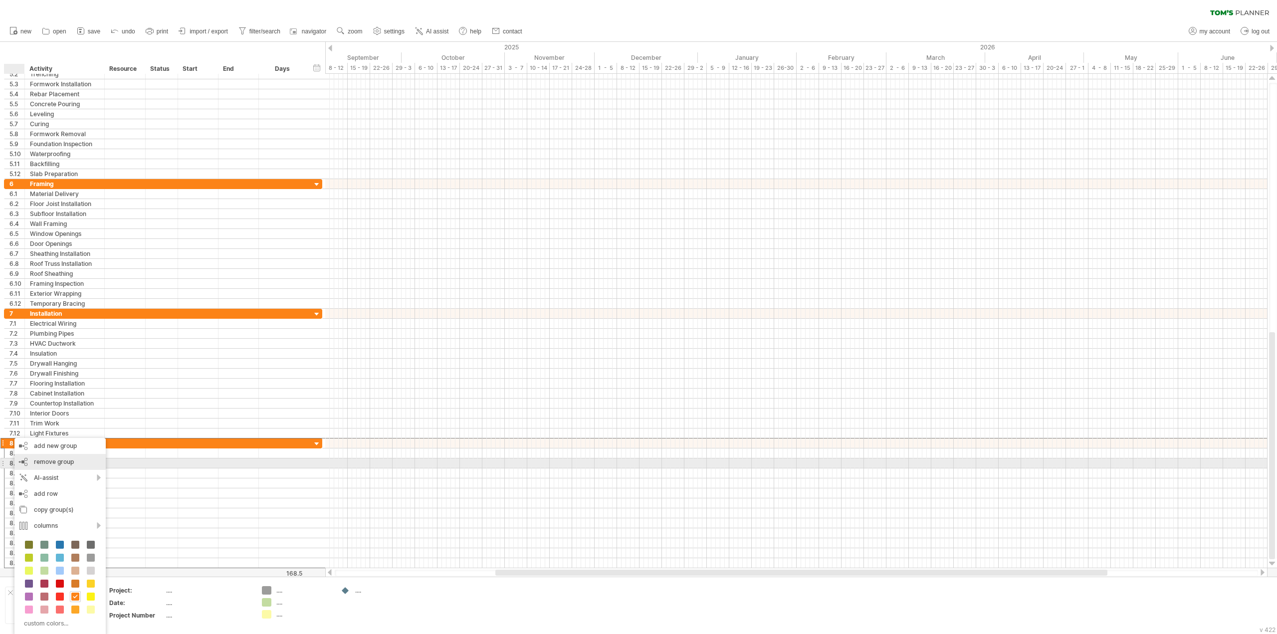
click at [44, 465] on div "remove group remove selected groups" at bounding box center [59, 462] width 91 height 16
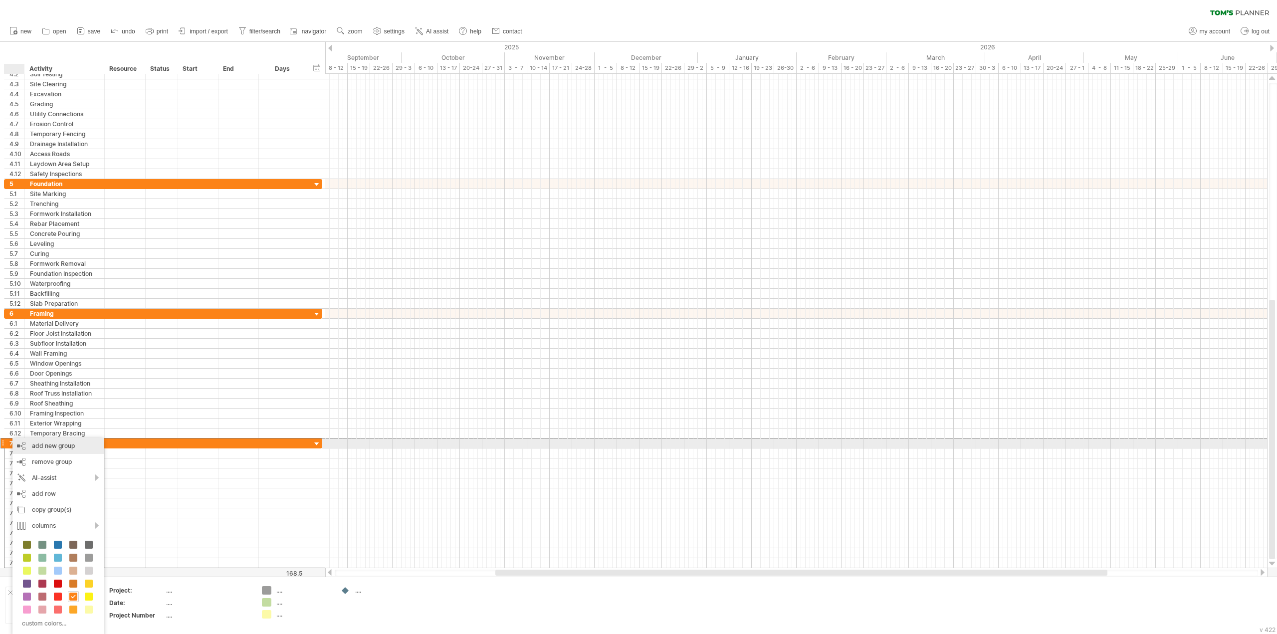
click at [64, 448] on div "add new group" at bounding box center [57, 446] width 91 height 16
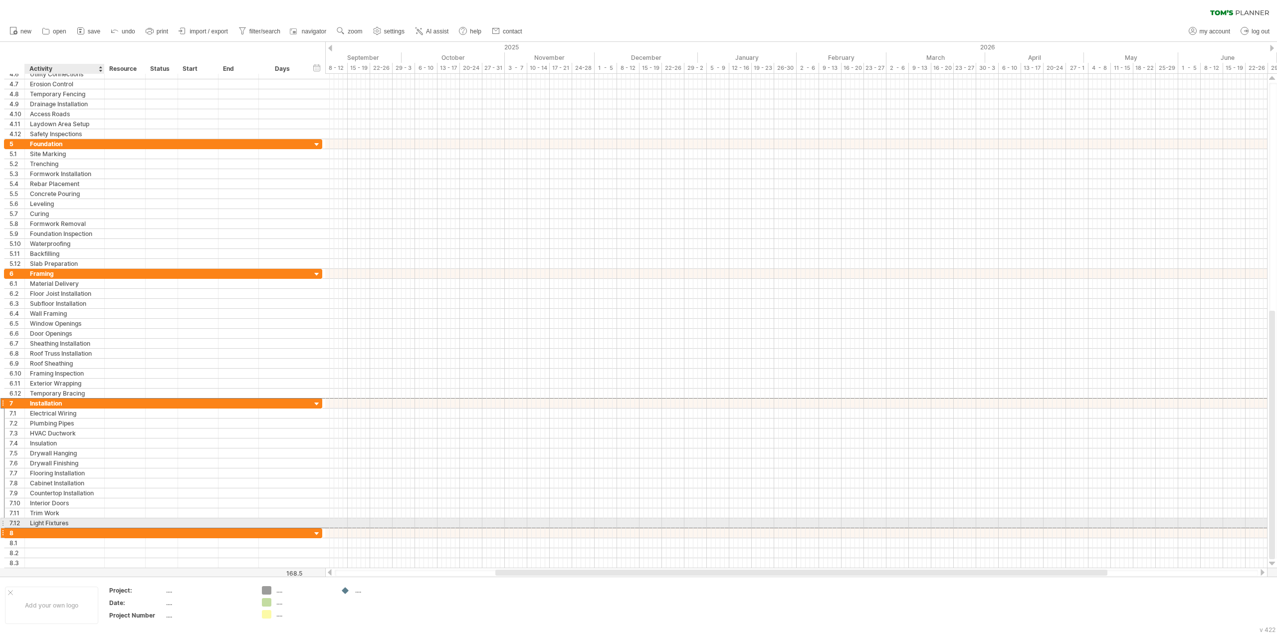
click at [48, 528] on div at bounding box center [64, 532] width 69 height 9
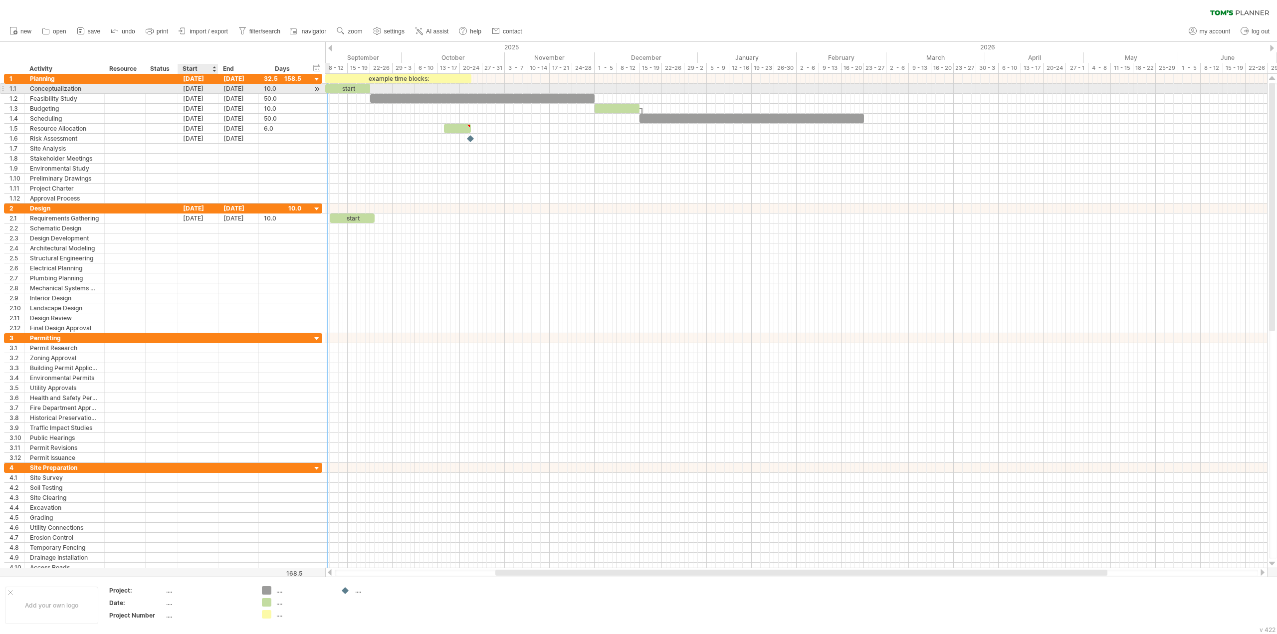
click at [191, 89] on div "[DATE]" at bounding box center [198, 88] width 40 height 9
click at [192, 80] on div "[DATE]" at bounding box center [198, 78] width 40 height 9
click at [183, 88] on div "[DATE]" at bounding box center [198, 88] width 40 height 9
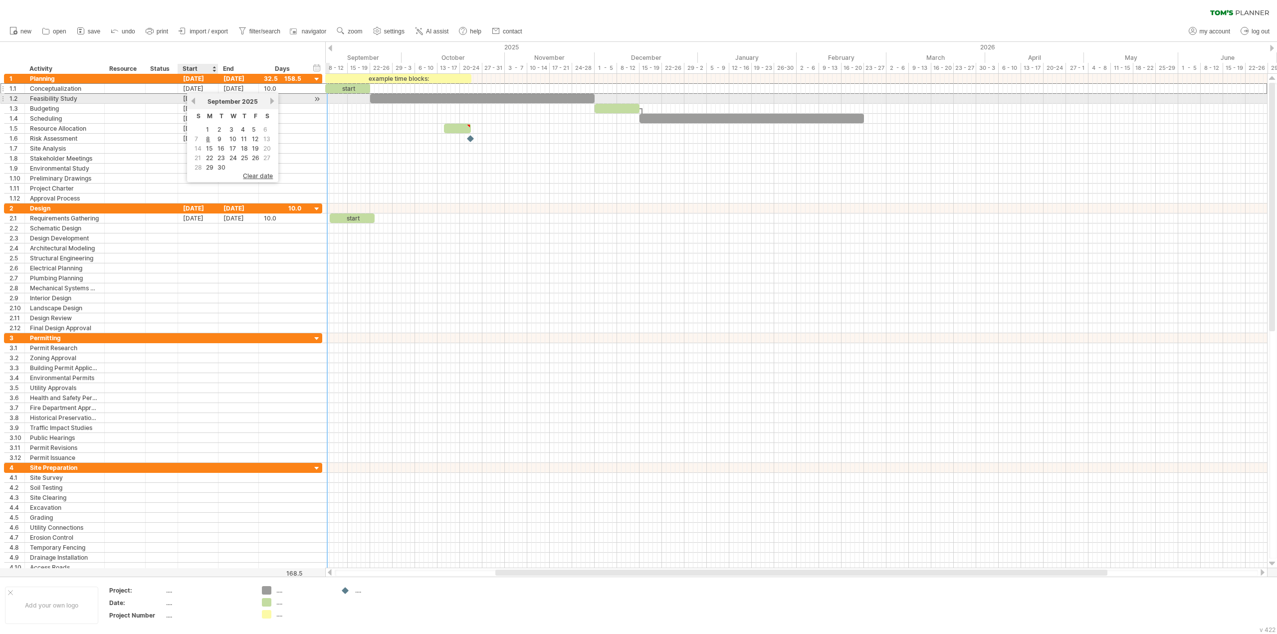
click at [191, 101] on link "previous" at bounding box center [192, 100] width 7 height 7
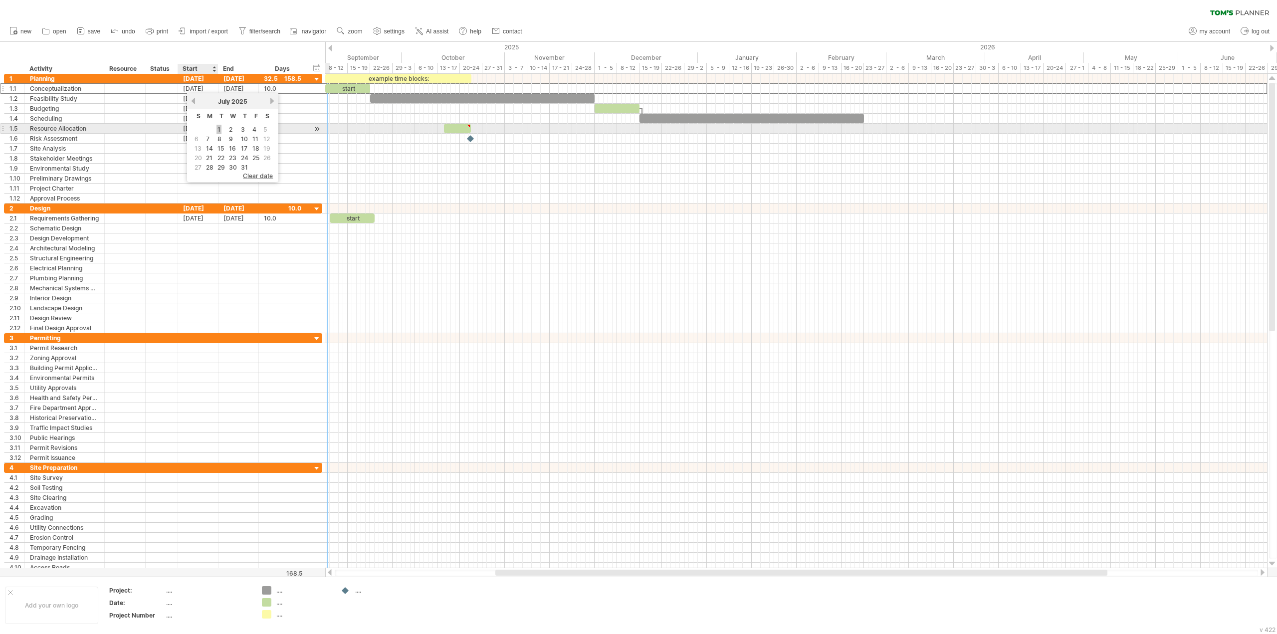
click at [220, 127] on link "1" at bounding box center [218, 129] width 5 height 9
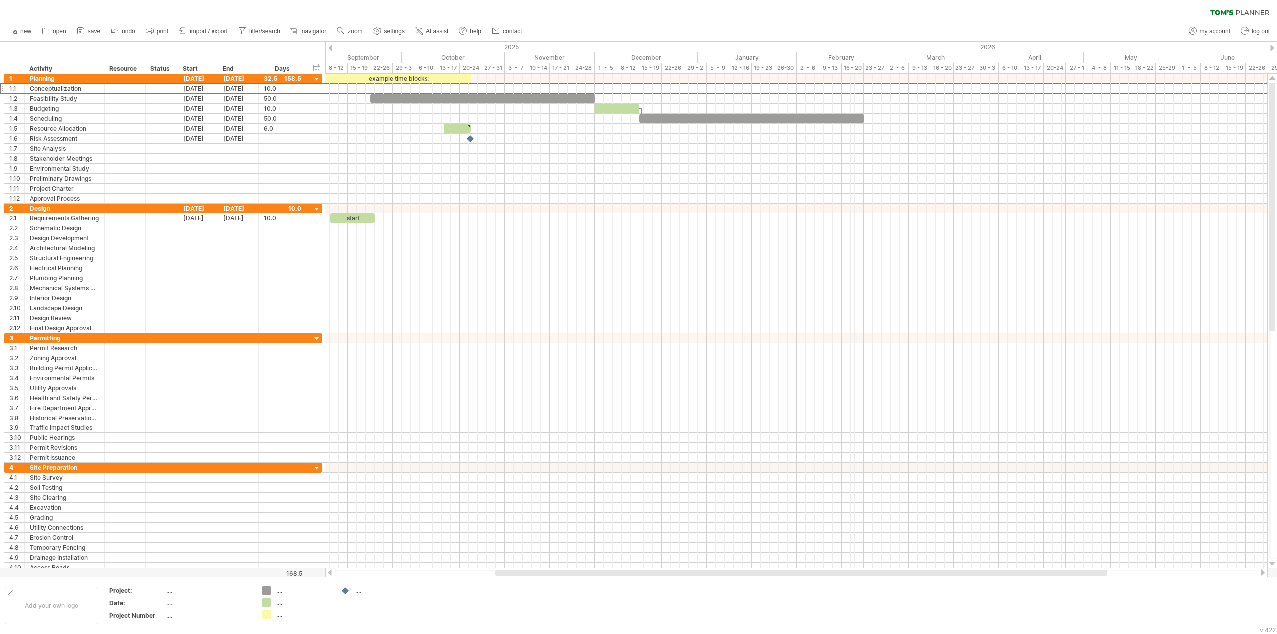
click at [331, 48] on div at bounding box center [330, 48] width 4 height 6
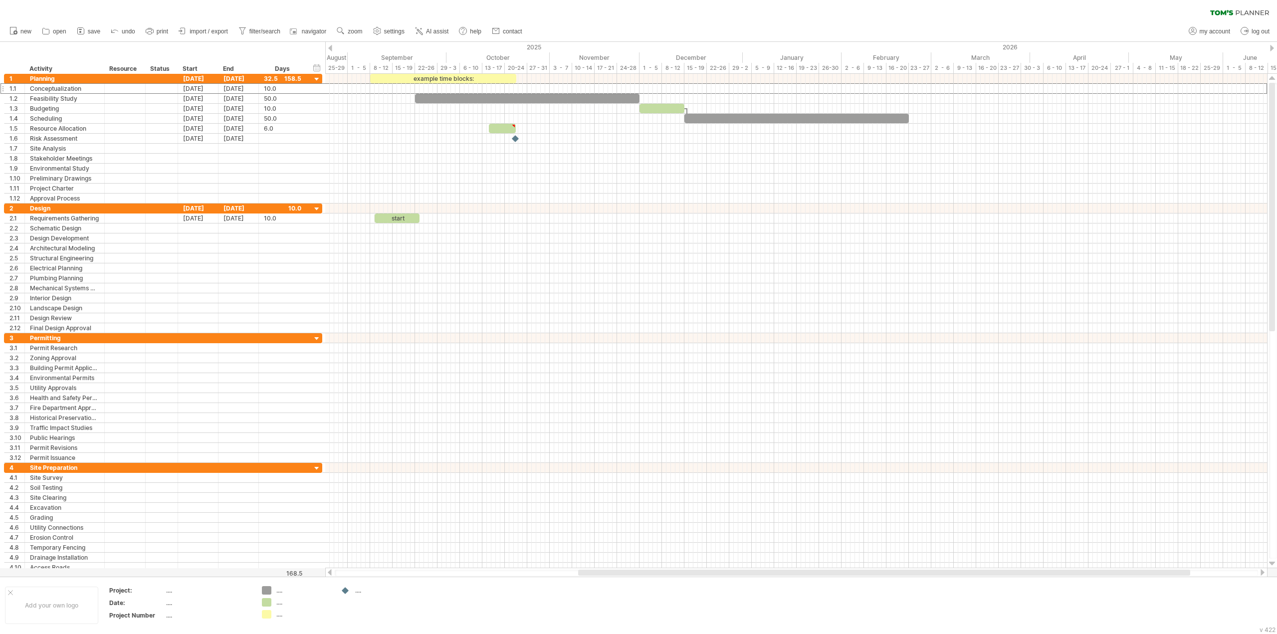
click at [331, 48] on div at bounding box center [330, 48] width 4 height 6
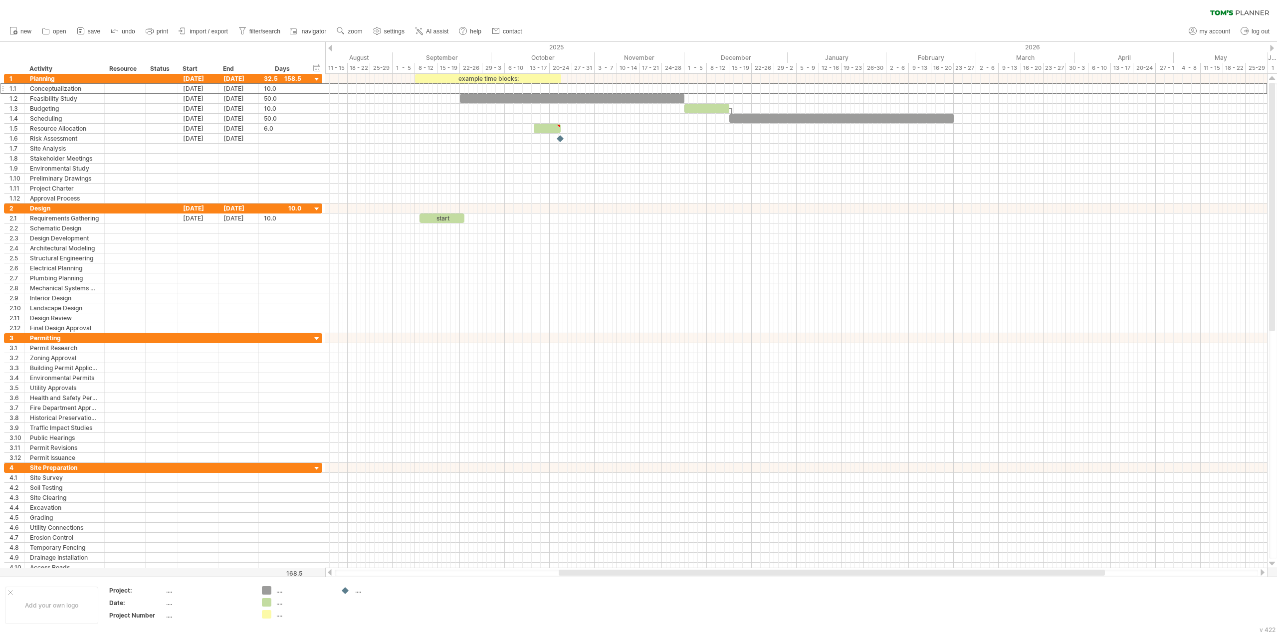
click at [331, 48] on div at bounding box center [330, 48] width 4 height 6
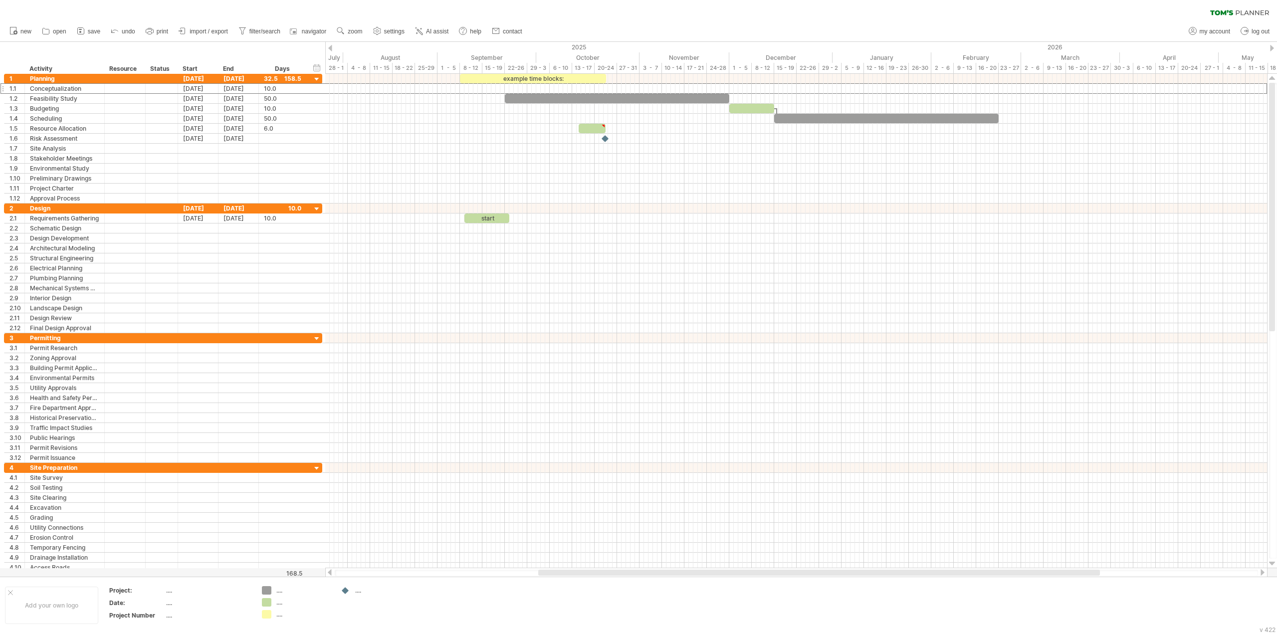
click at [331, 48] on div at bounding box center [330, 48] width 4 height 6
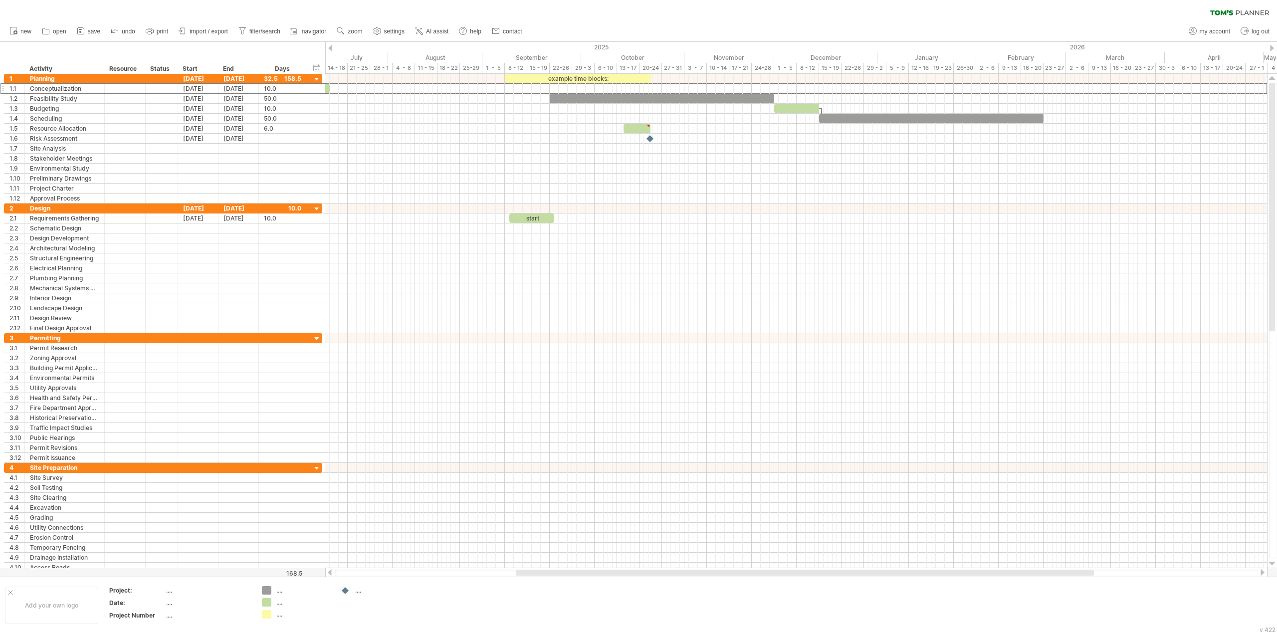
click at [331, 48] on div at bounding box center [330, 48] width 4 height 6
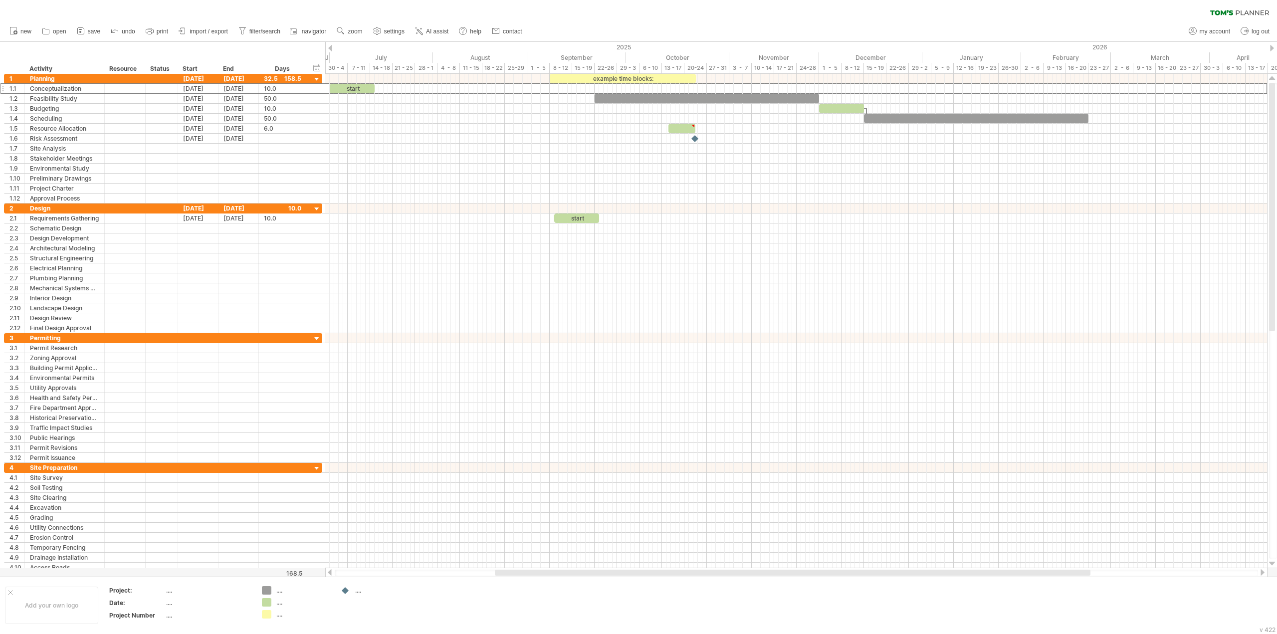
click at [331, 48] on div at bounding box center [330, 48] width 4 height 6
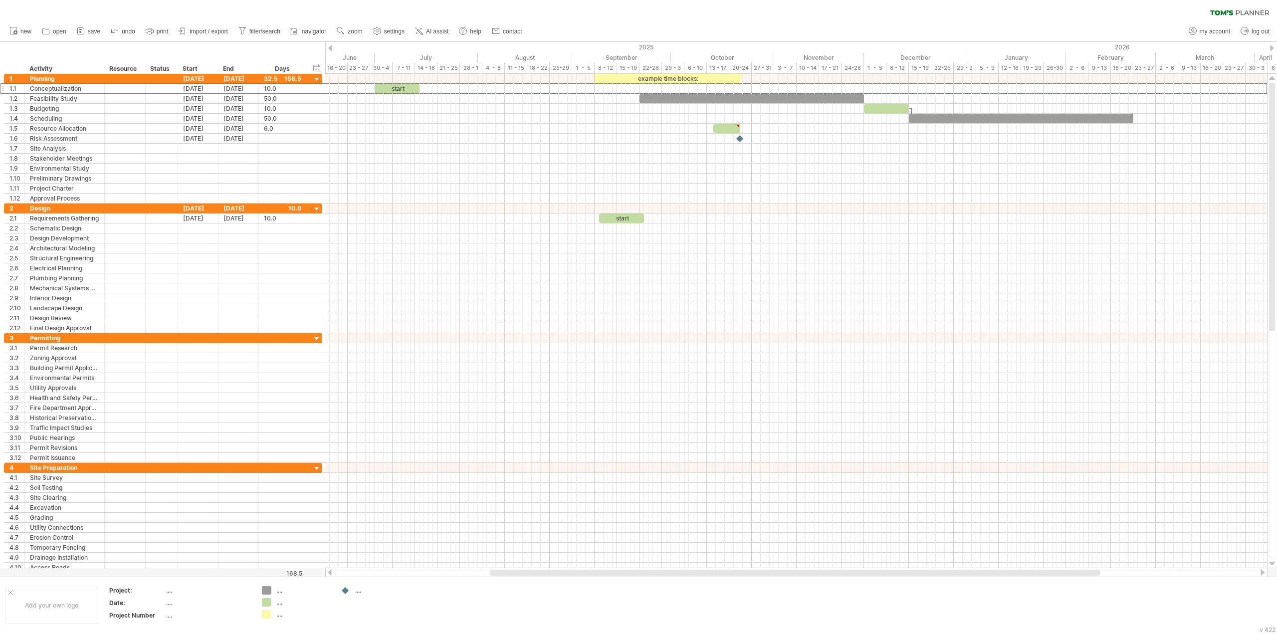
click at [331, 48] on div at bounding box center [330, 48] width 4 height 6
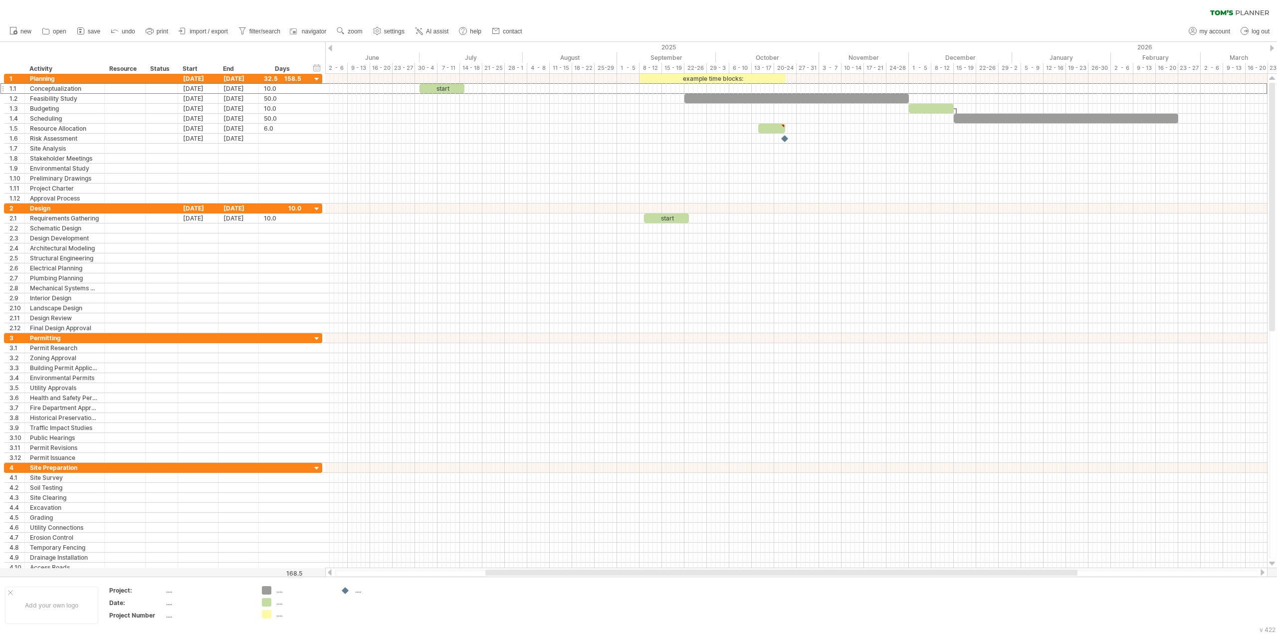
click at [331, 48] on div at bounding box center [330, 48] width 4 height 6
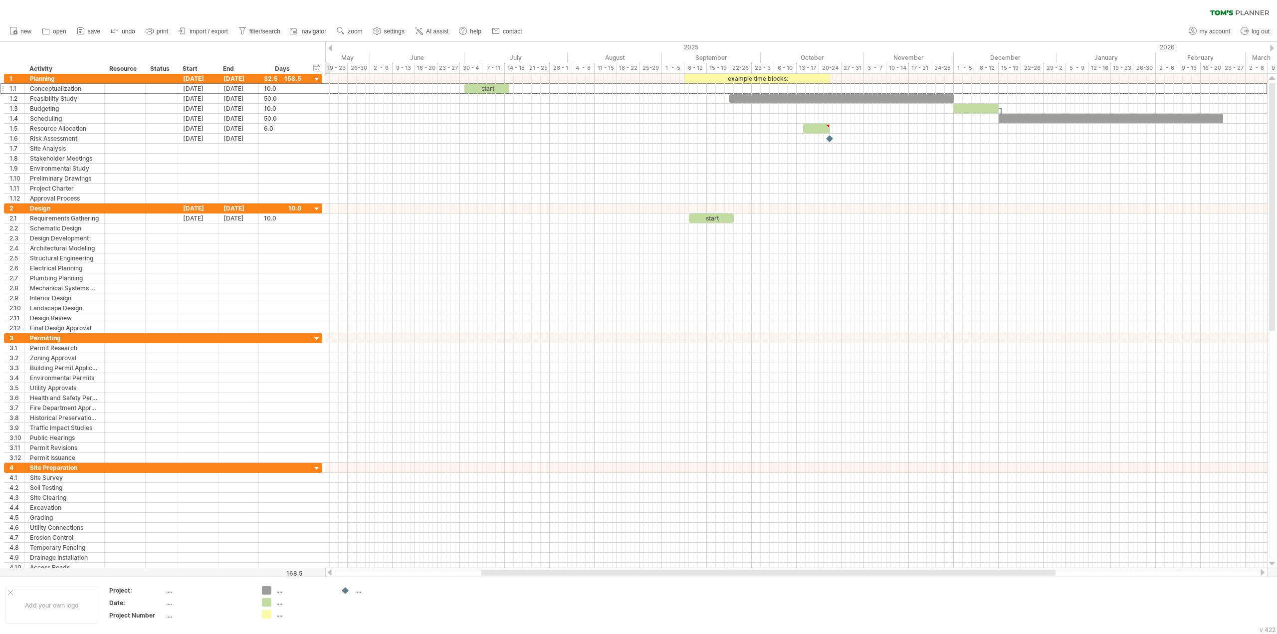
click at [331, 48] on div at bounding box center [330, 48] width 4 height 6
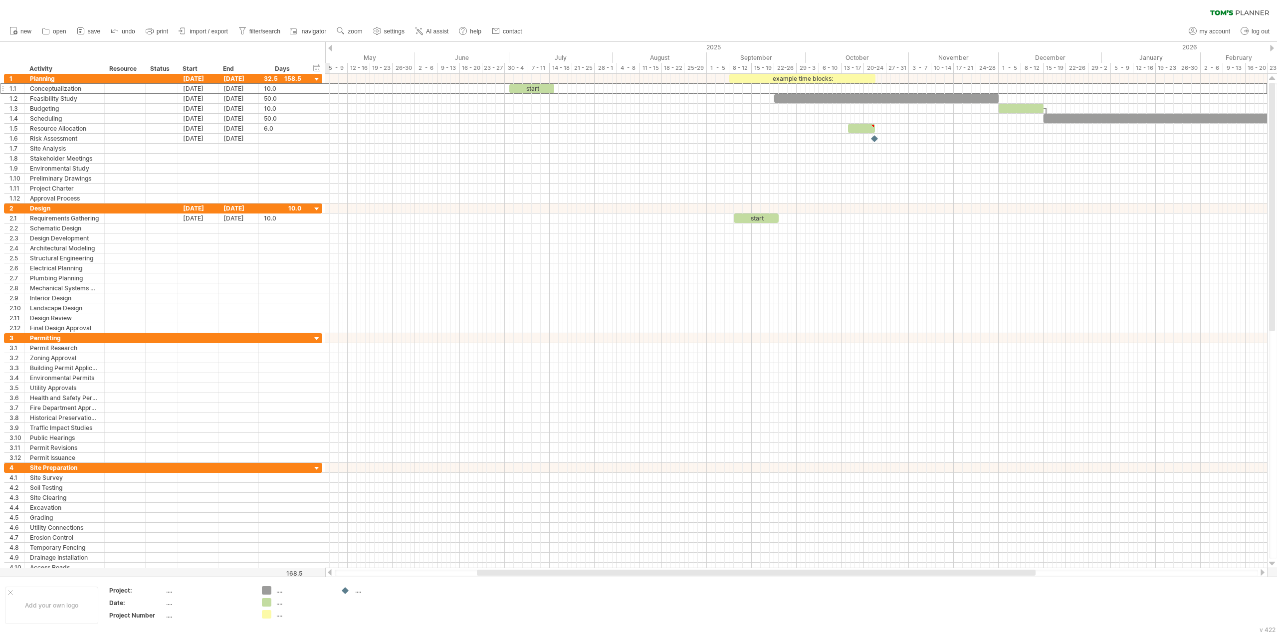
click at [1272, 46] on div at bounding box center [1272, 48] width 4 height 6
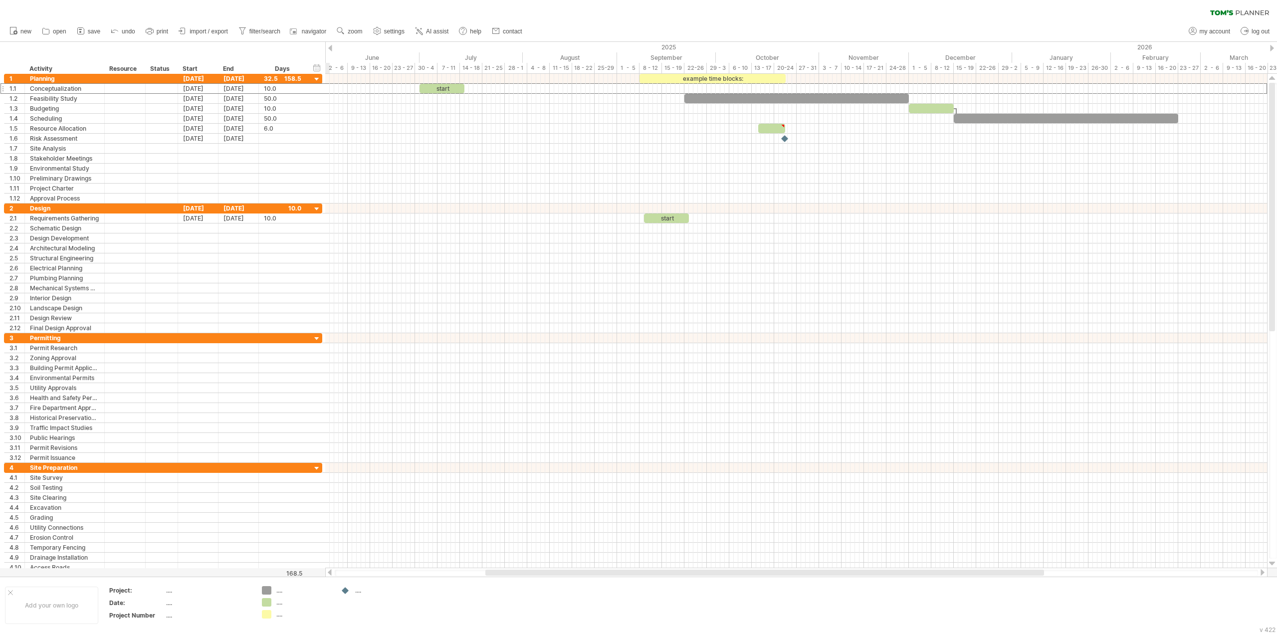
click at [1272, 46] on div at bounding box center [1272, 48] width 4 height 6
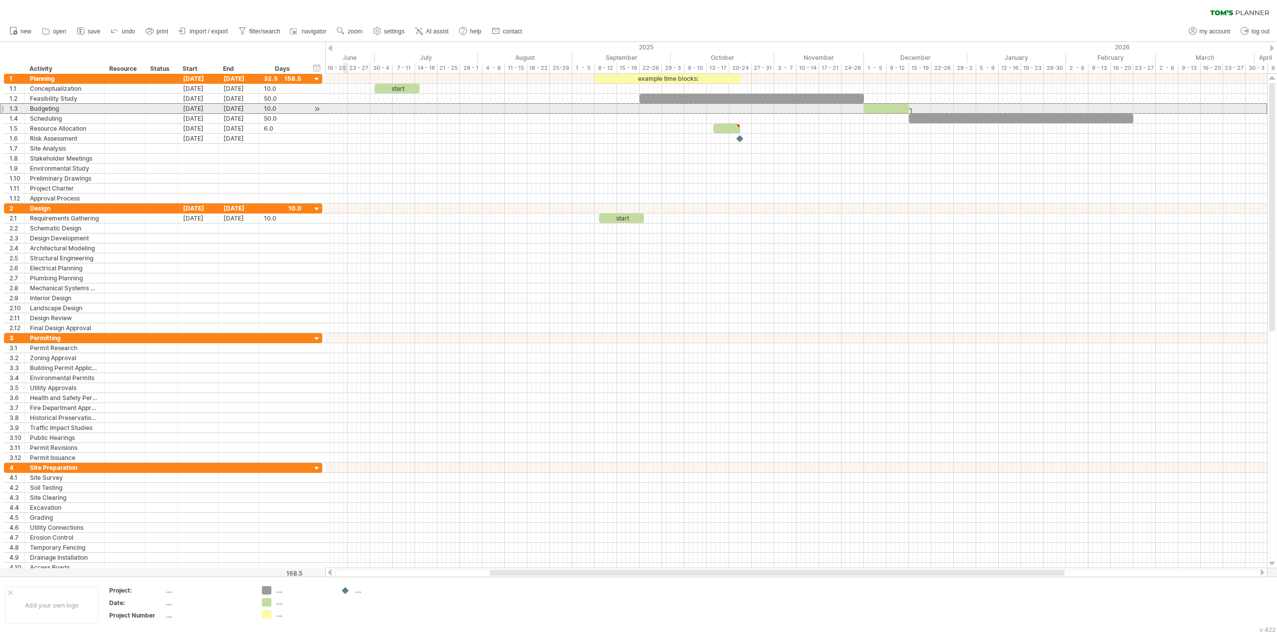
click at [2, 108] on div at bounding box center [2, 108] width 4 height 10
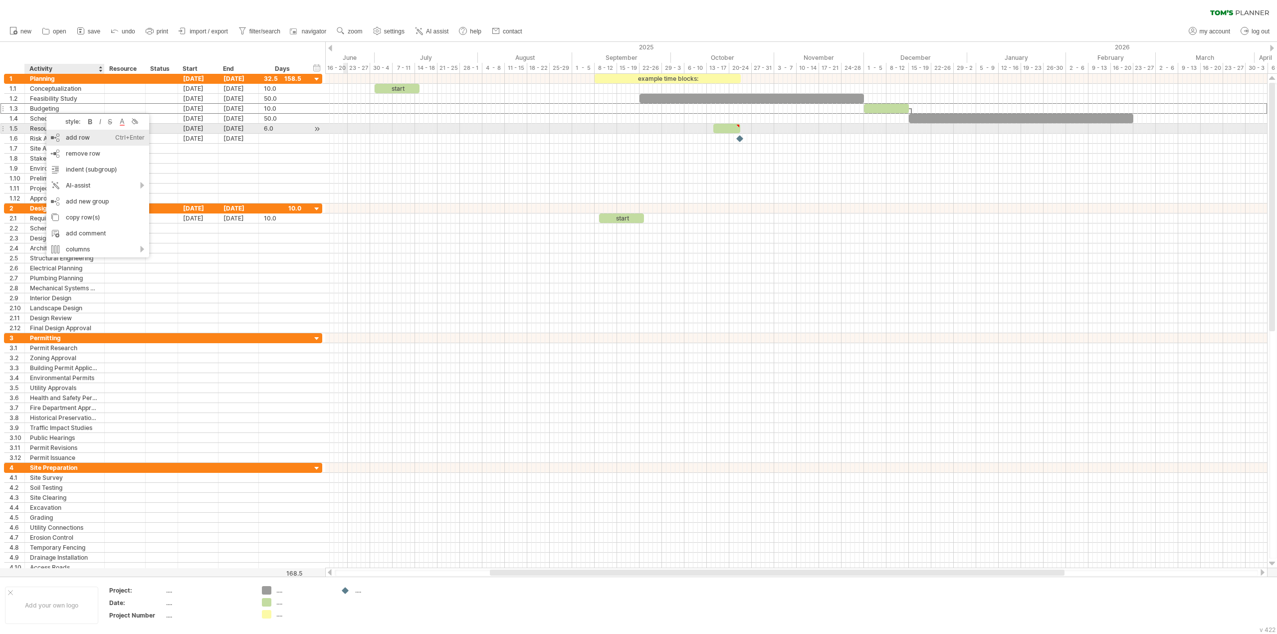
click at [64, 130] on div "add row Ctrl+Enter Cmd+Enter" at bounding box center [97, 138] width 103 height 16
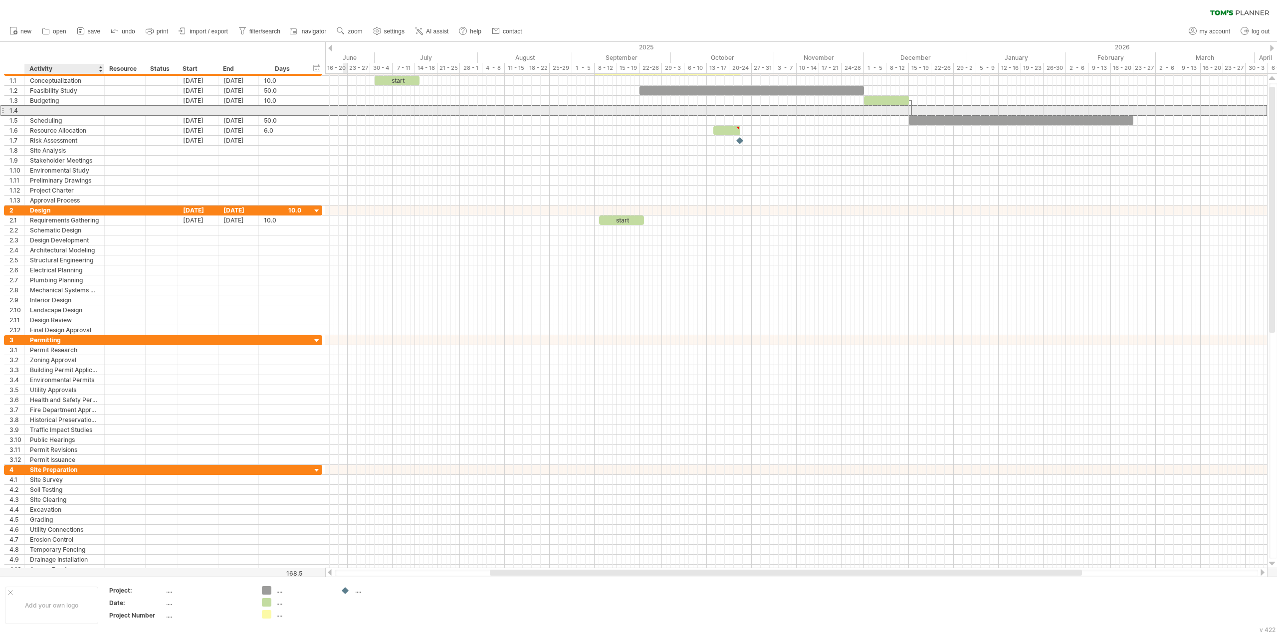
click at [56, 108] on div at bounding box center [64, 110] width 69 height 9
type input "**********"
click at [201, 107] on div at bounding box center [198, 110] width 40 height 9
click at [192, 122] on link "previous" at bounding box center [192, 122] width 7 height 7
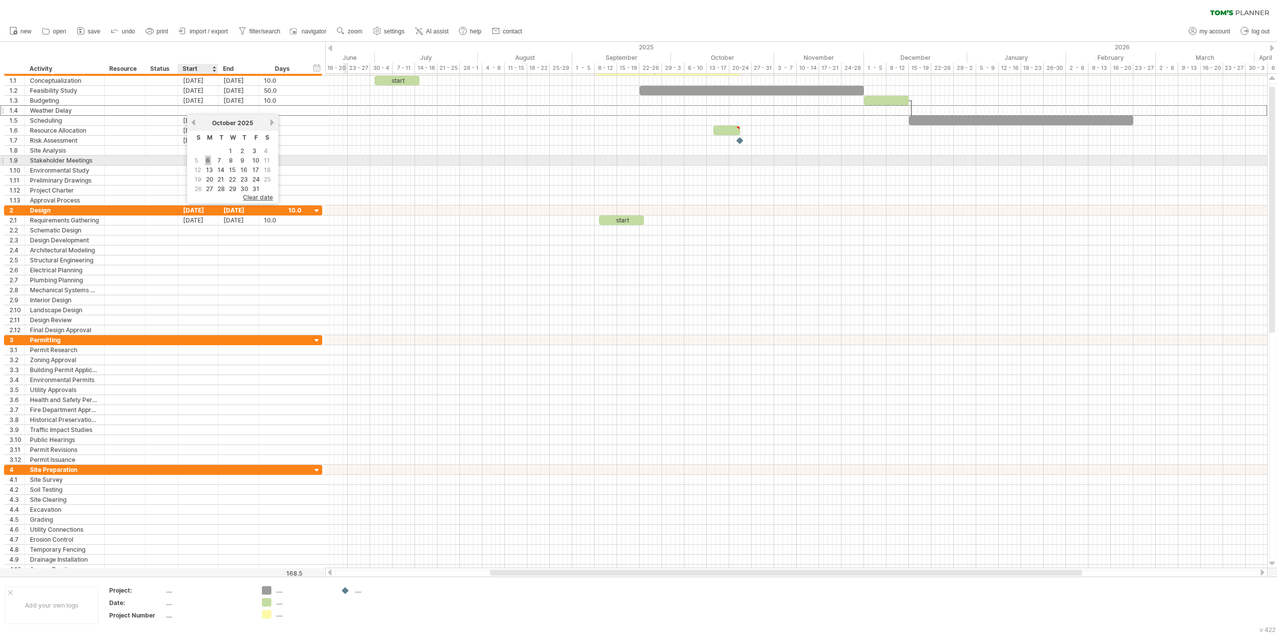
click at [206, 160] on link "6" at bounding box center [208, 160] width 6 height 9
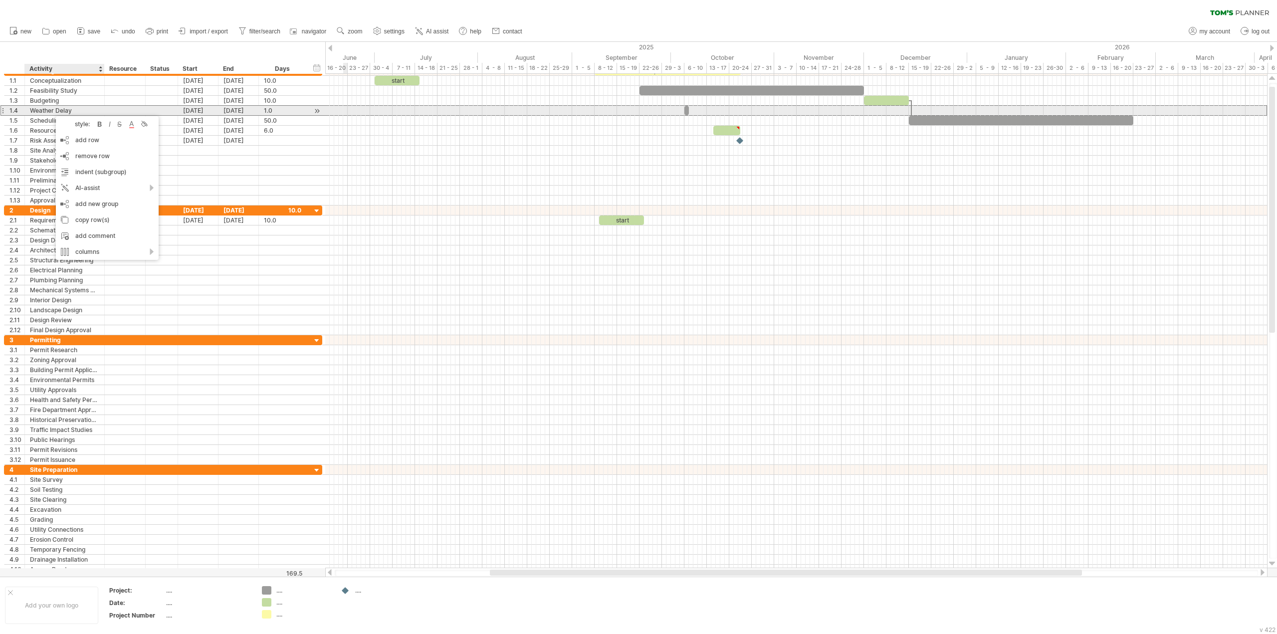
click at [318, 106] on div at bounding box center [316, 111] width 9 height 10
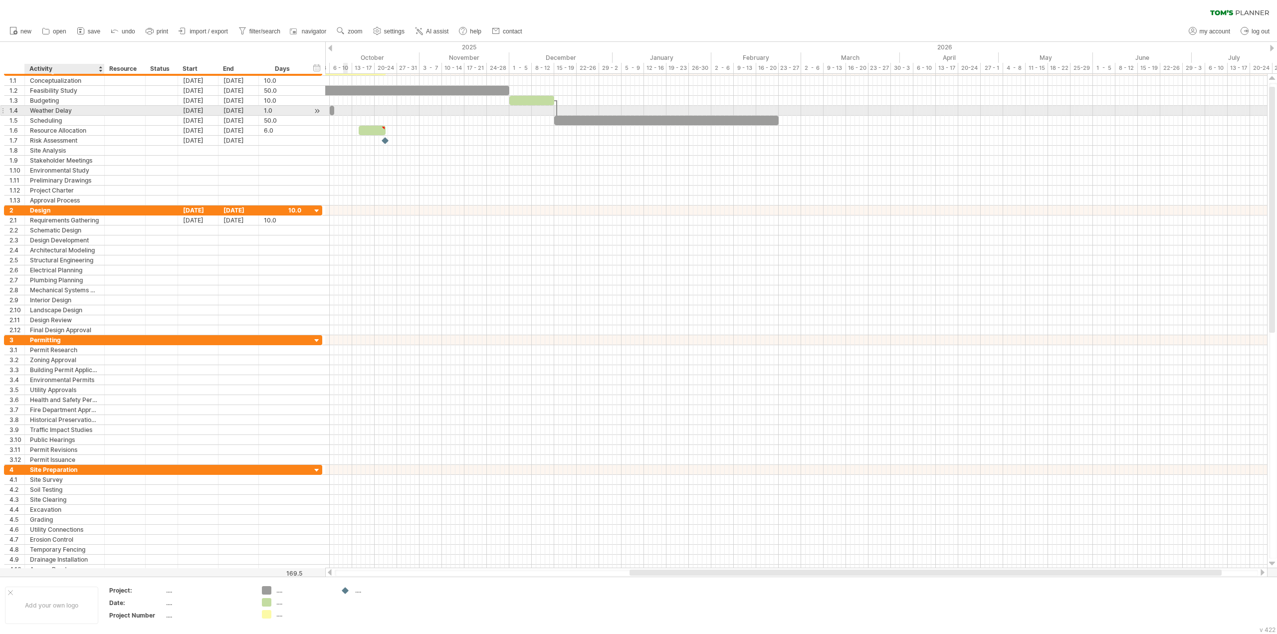
click at [318, 110] on div at bounding box center [316, 111] width 9 height 10
drag, startPoint x: 508, startPoint y: 90, endPoint x: 510, endPoint y: 103, distance: 12.6
click at [307, 103] on div "example time blocks: start" at bounding box center [307, 136] width 0 height 140
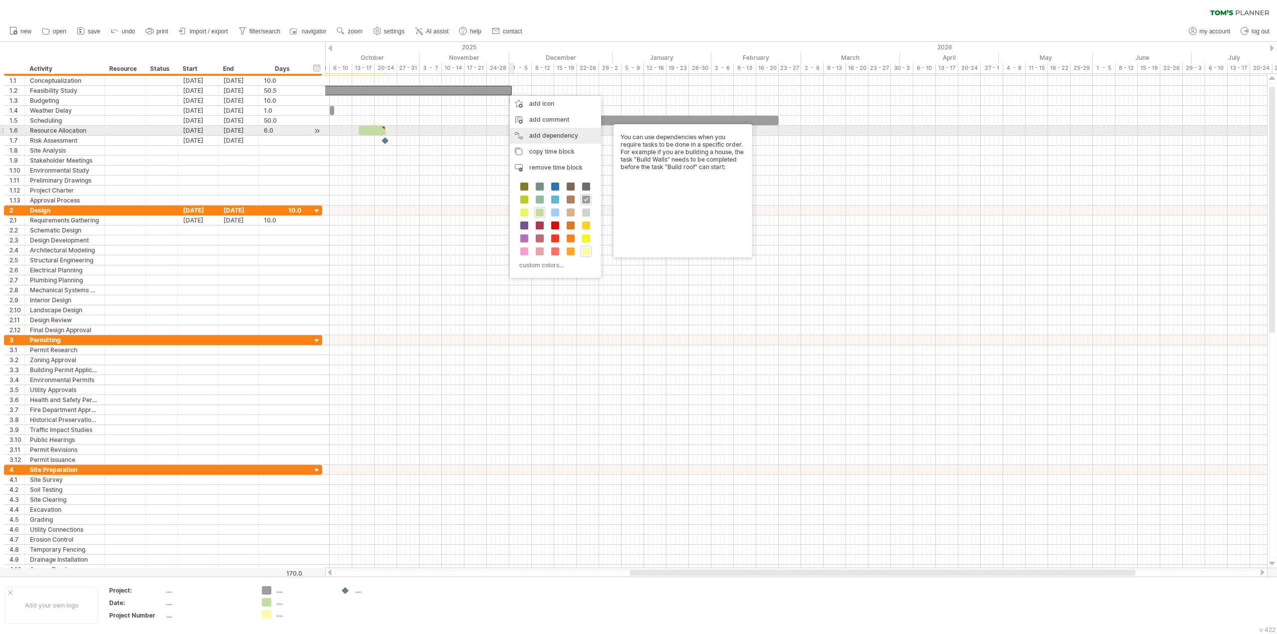
click at [543, 132] on div "add dependency You can use dependencies when you require tasks to be done in a …" at bounding box center [555, 136] width 91 height 16
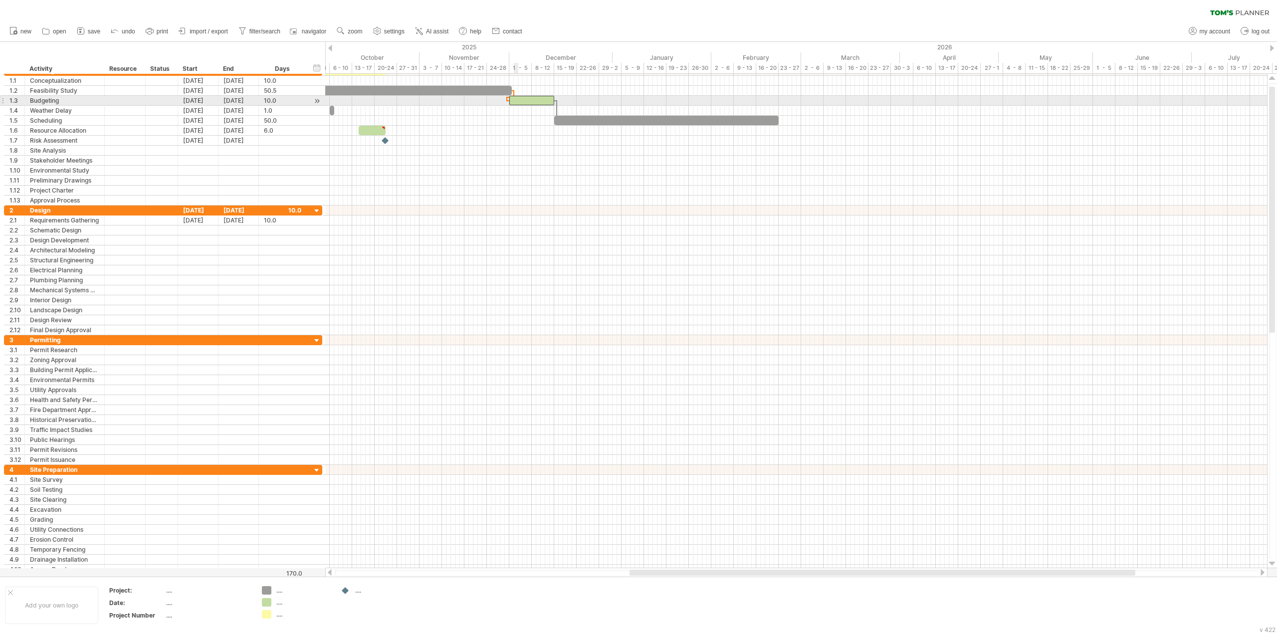
click at [518, 100] on div at bounding box center [531, 100] width 45 height 9
drag, startPoint x: 534, startPoint y: 99, endPoint x: 520, endPoint y: 99, distance: 13.5
click at [520, 99] on div at bounding box center [518, 100] width 45 height 9
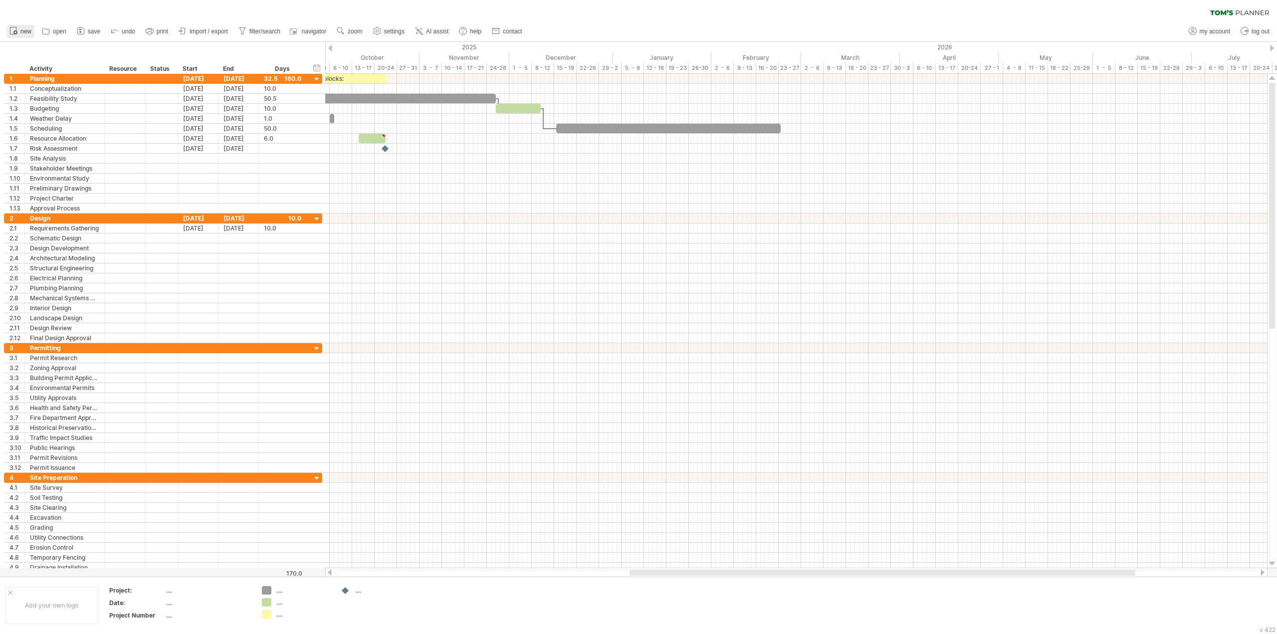
click at [18, 32] on icon at bounding box center [13, 30] width 10 height 10
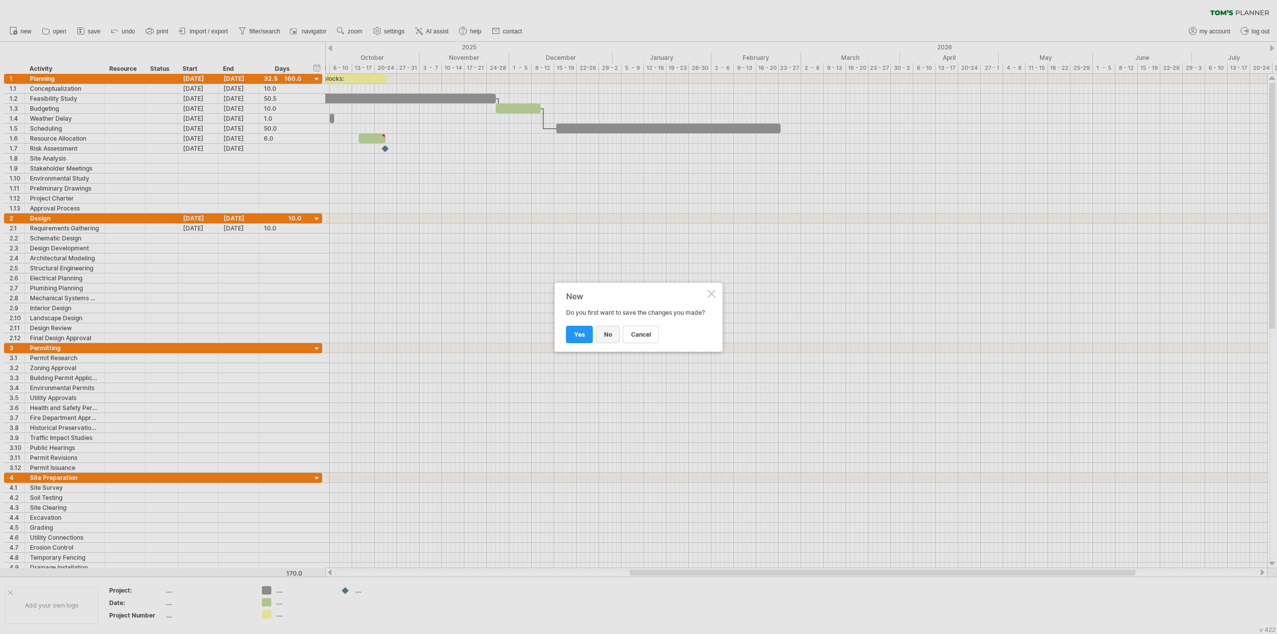
click at [606, 338] on span "no" at bounding box center [608, 334] width 8 height 7
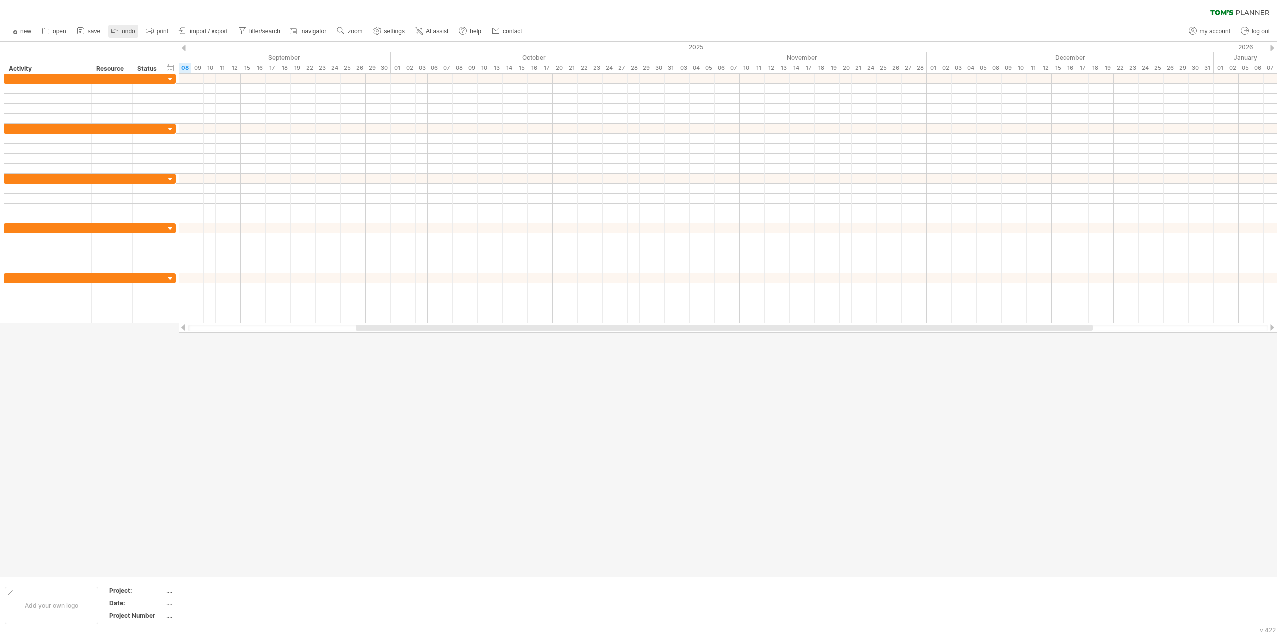
click at [132, 27] on link "undo" at bounding box center [123, 31] width 30 height 13
click at [129, 30] on span "undo" at bounding box center [128, 31] width 13 height 7
click at [57, 32] on span "open" at bounding box center [59, 31] width 13 height 7
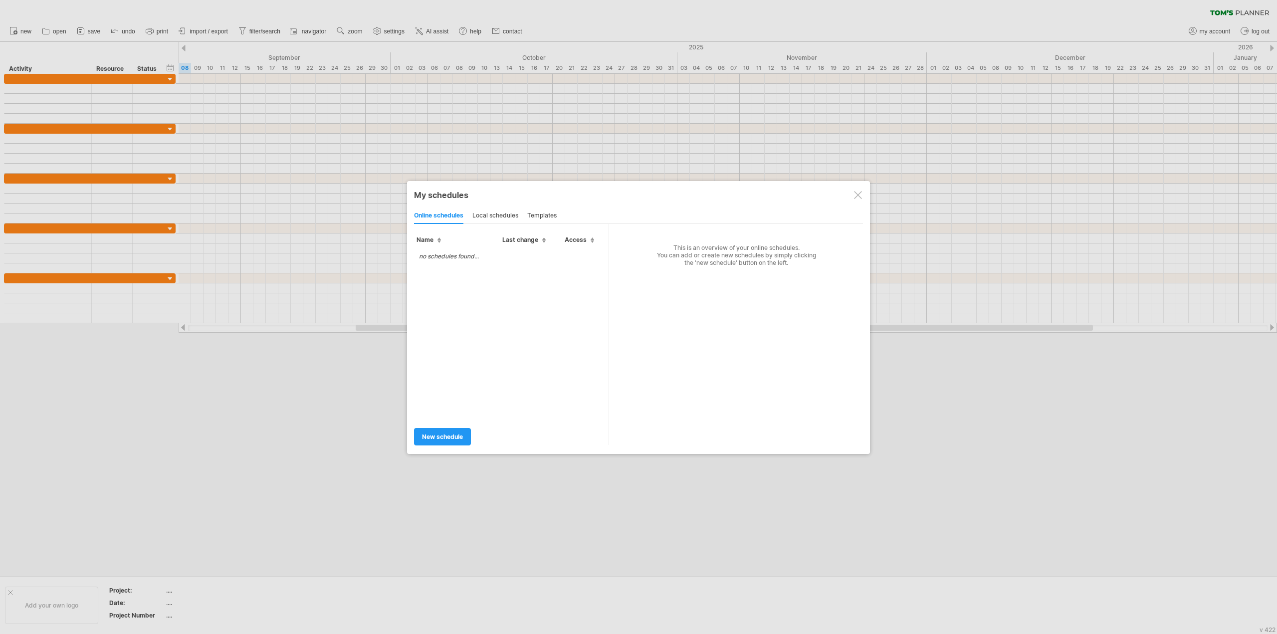
click at [508, 216] on div "local schedules" at bounding box center [495, 216] width 46 height 16
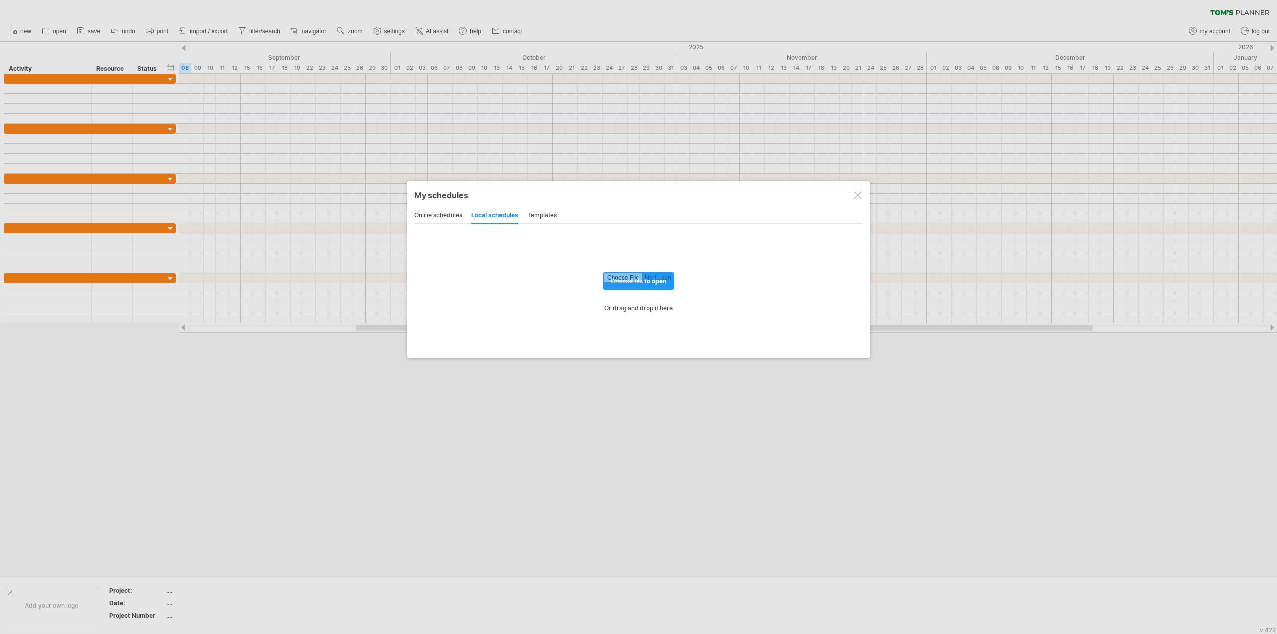
click at [526, 216] on div "online schedules local schedules templates" at bounding box center [638, 215] width 449 height 16
click at [427, 215] on div "online schedules" at bounding box center [438, 216] width 48 height 16
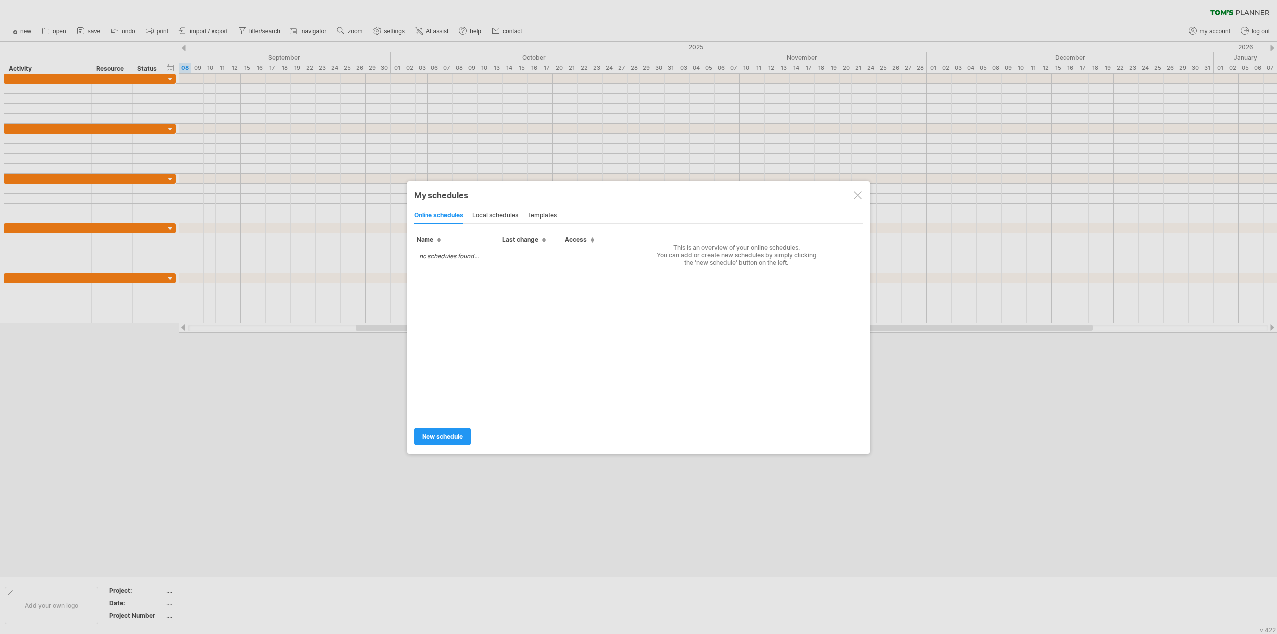
click at [859, 195] on div at bounding box center [858, 195] width 8 height 8
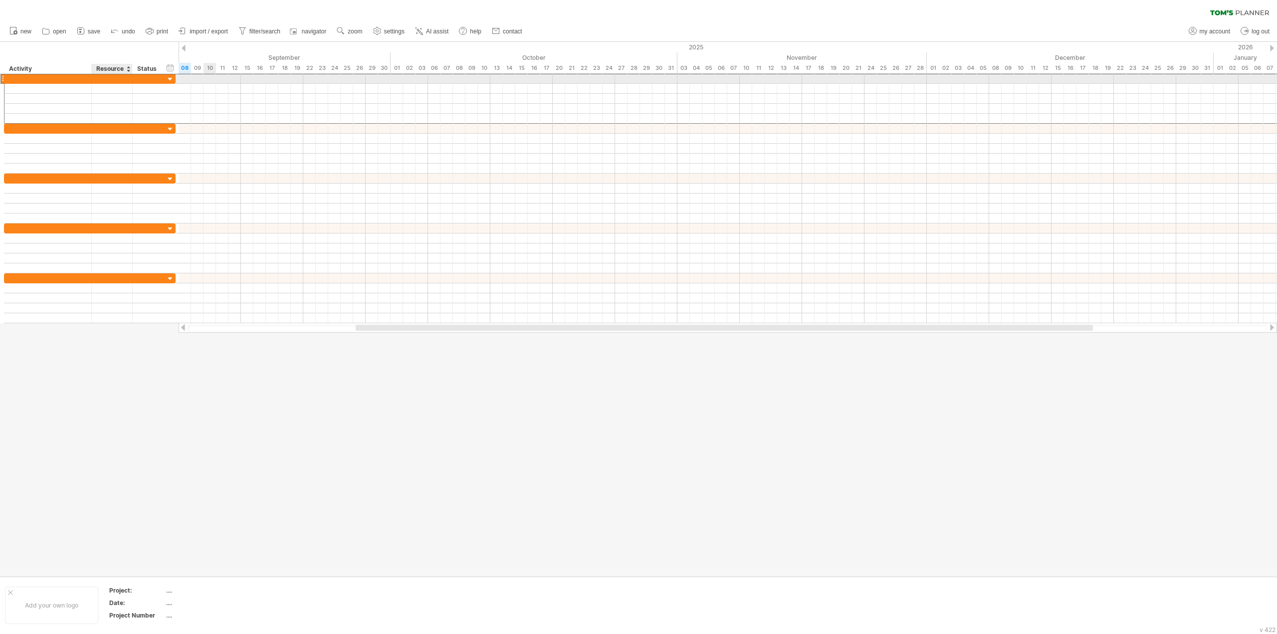
click at [108, 77] on div at bounding box center [112, 78] width 30 height 9
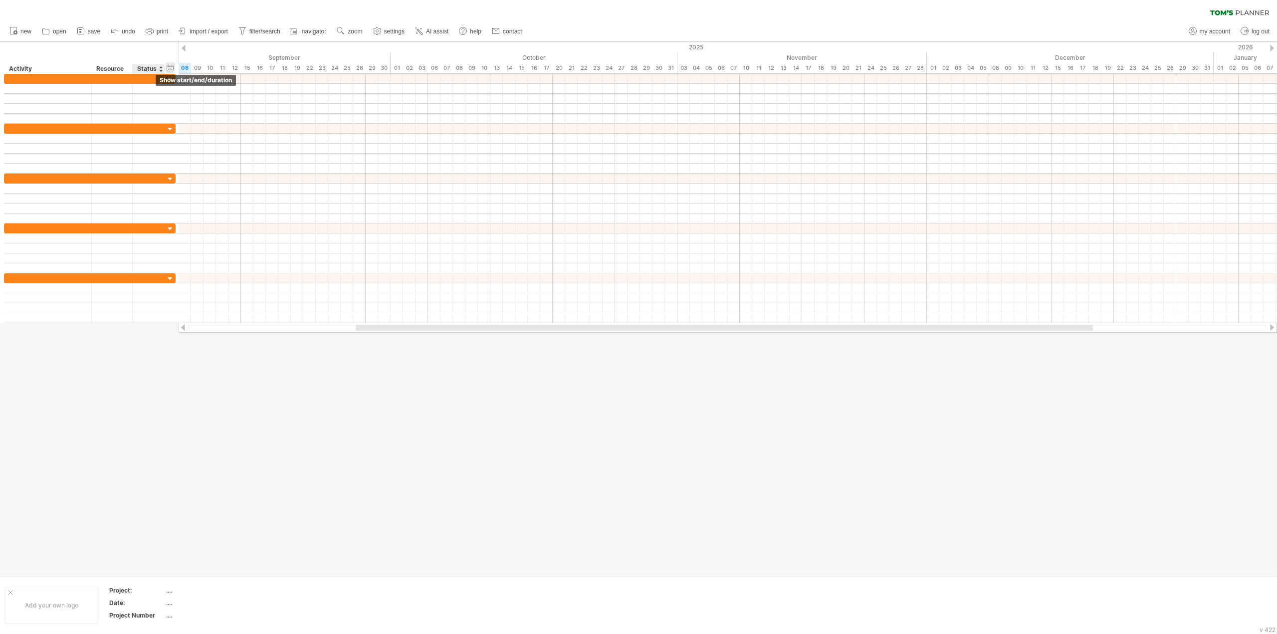
click at [174, 67] on div "hide start/end/duration show start/end/duration" at bounding box center [170, 67] width 9 height 10
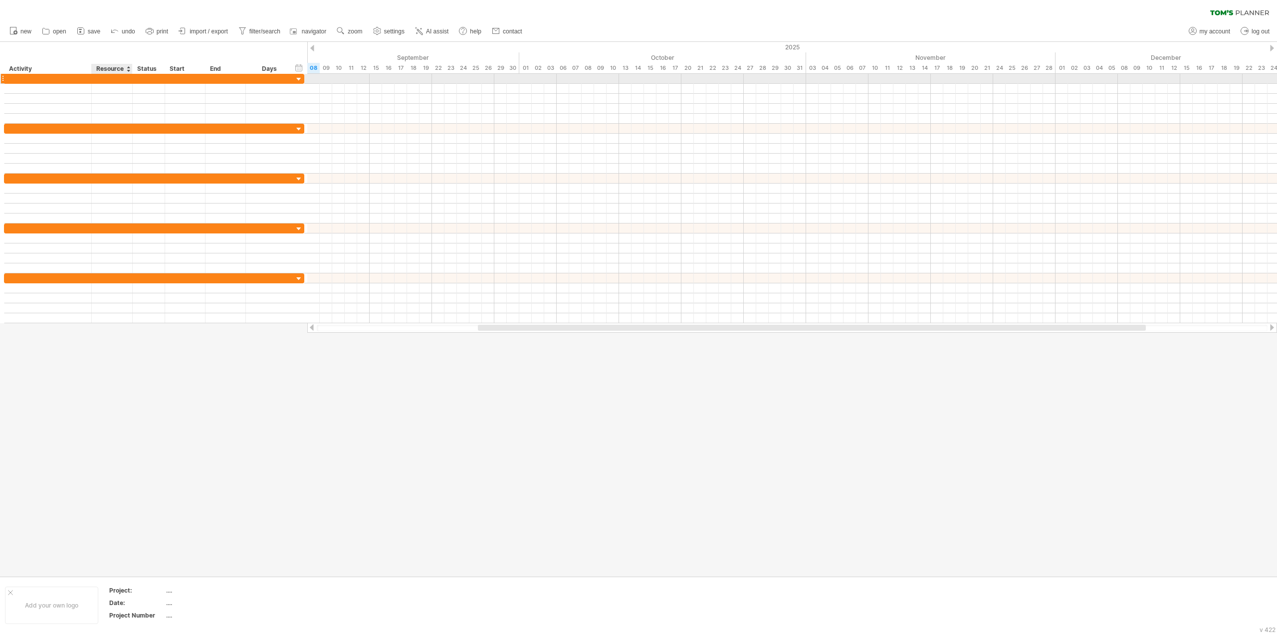
click at [104, 79] on div at bounding box center [112, 78] width 30 height 9
click at [126, 70] on div "Resource" at bounding box center [111, 69] width 30 height 10
click at [148, 78] on div at bounding box center [149, 78] width 22 height 9
click at [1231, 12] on icon at bounding box center [1239, 12] width 59 height 5
